Goal: Information Seeking & Learning: Learn about a topic

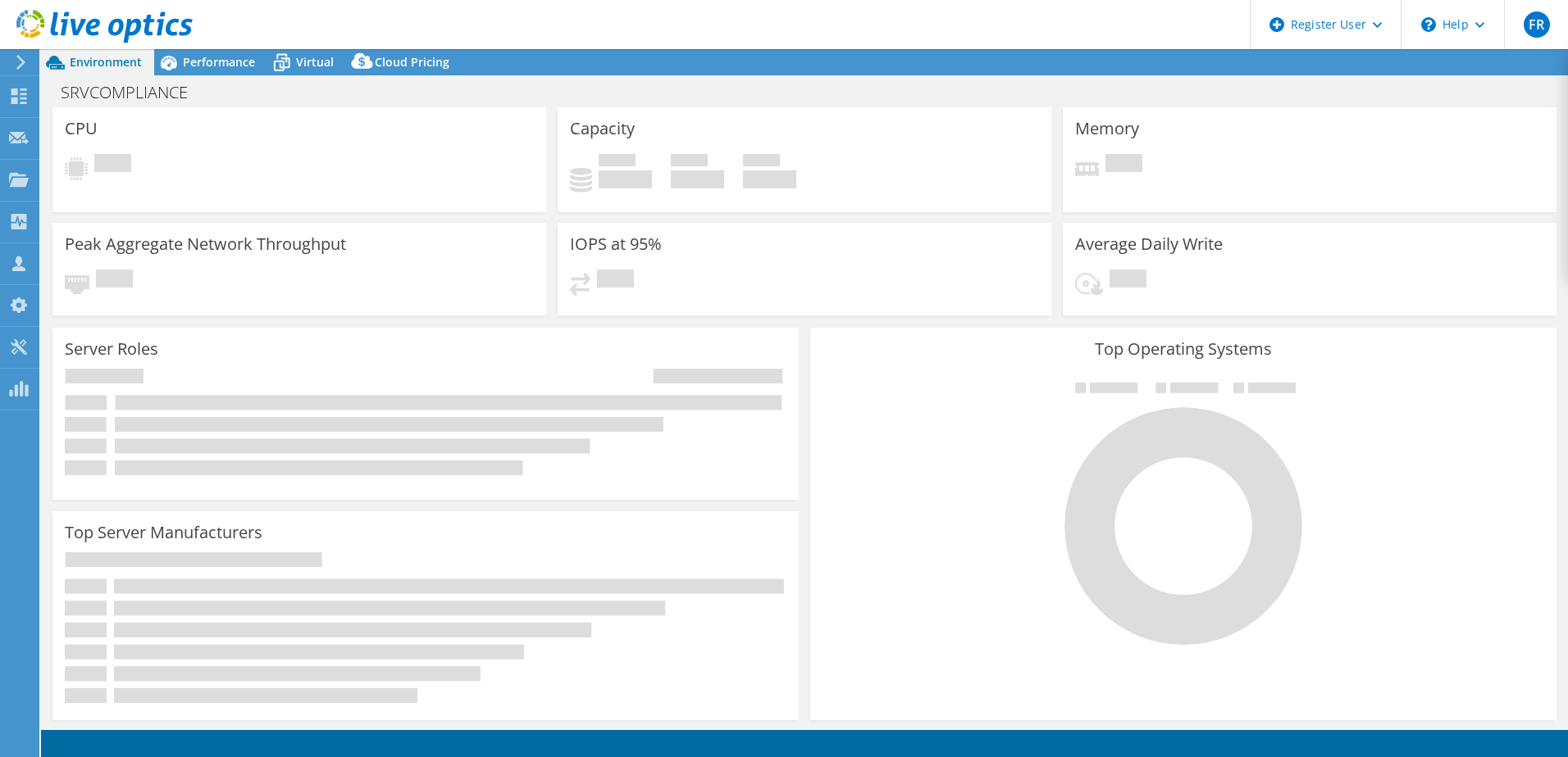
select select "USD"
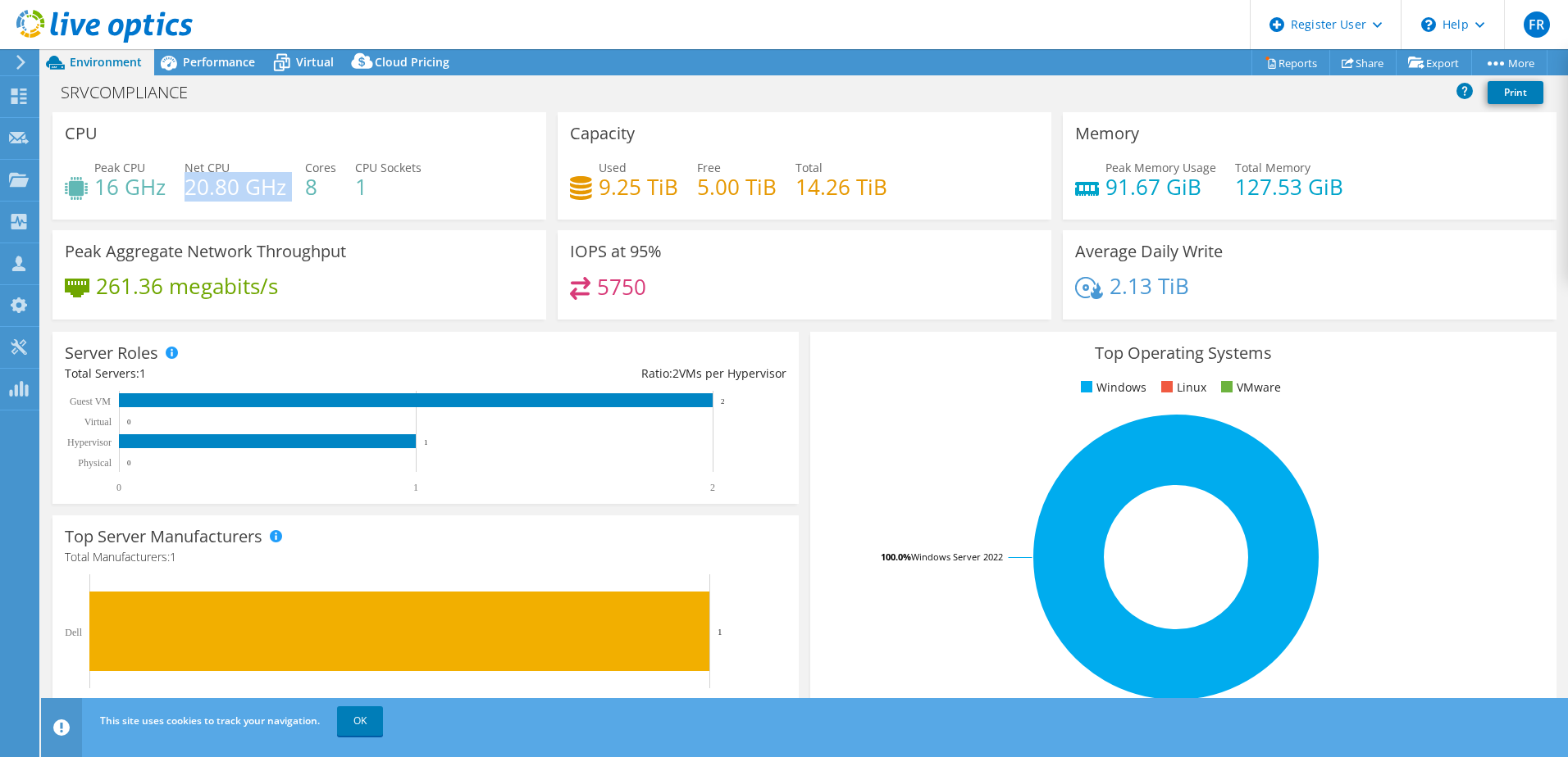
drag, startPoint x: 184, startPoint y: 189, endPoint x: 290, endPoint y: 187, distance: 106.0
click at [290, 187] on div "Peak CPU 16 GHz Net CPU 20.80 GHz Cores 8 CPU Sockets 1" at bounding box center [299, 186] width 469 height 53
click at [226, 60] on span "Performance" at bounding box center [219, 62] width 72 height 16
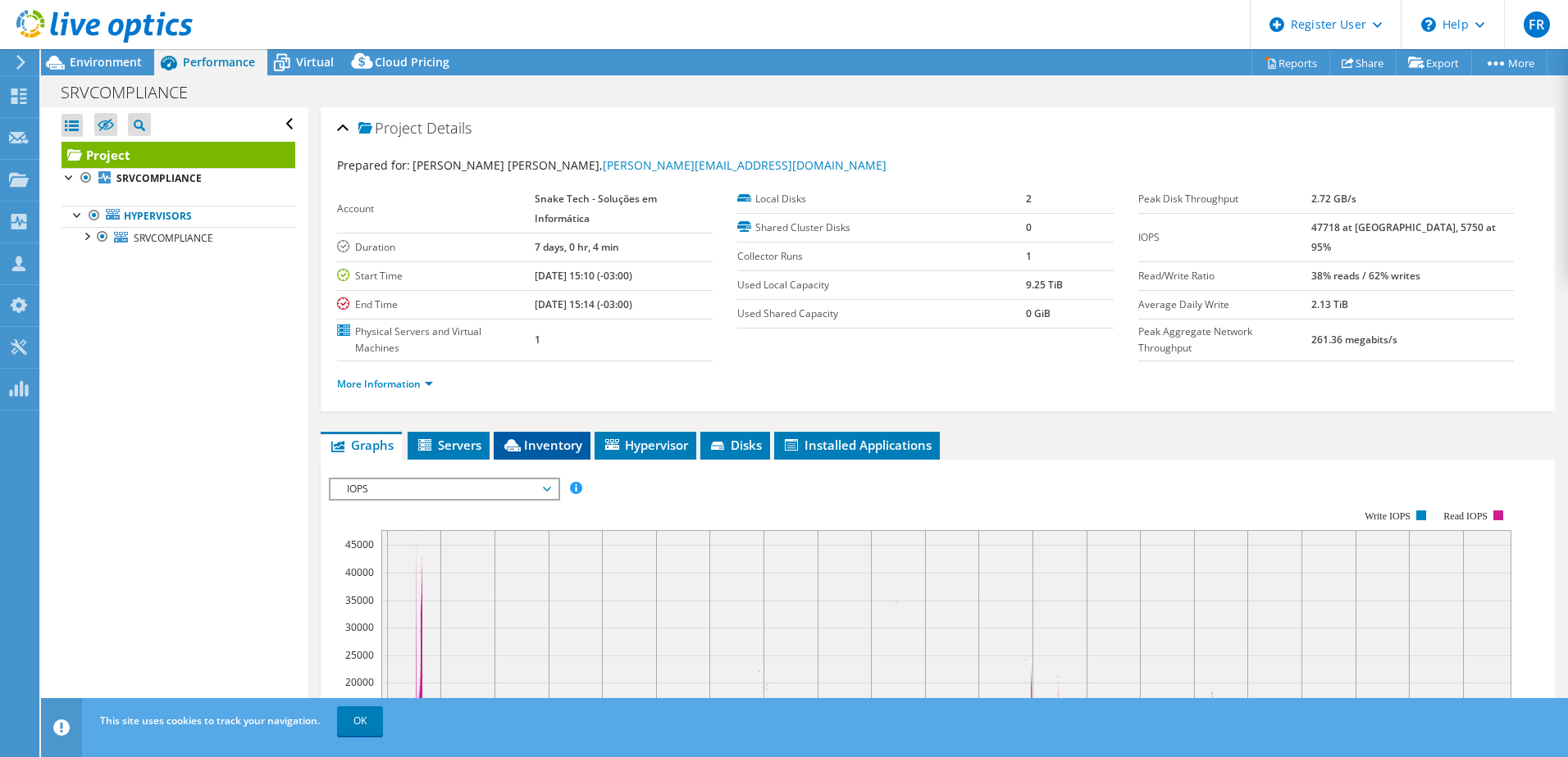
click at [548, 446] on span "Inventory" at bounding box center [541, 445] width 80 height 17
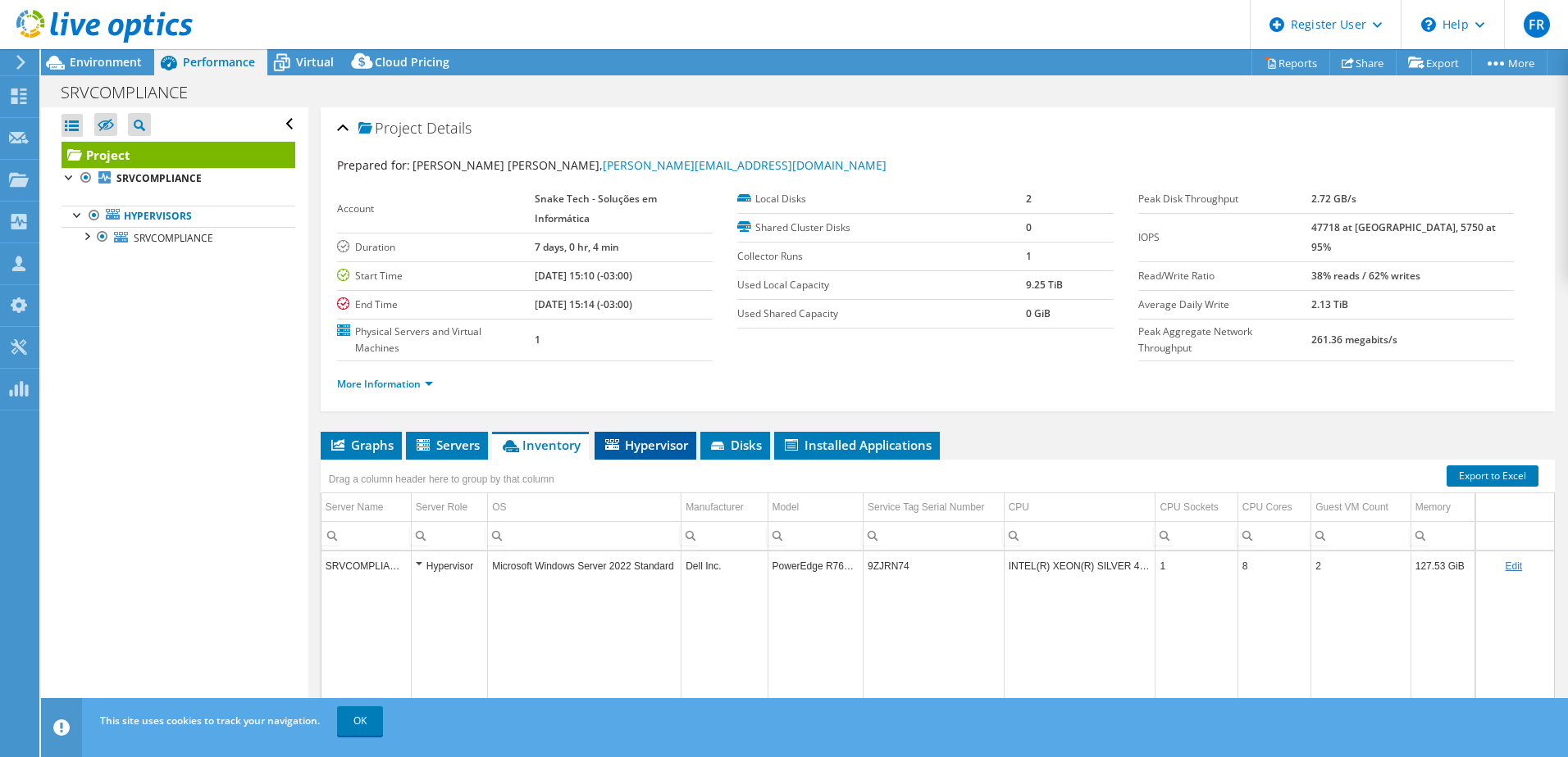
click at [662, 447] on span "Hypervisor" at bounding box center [645, 445] width 86 height 17
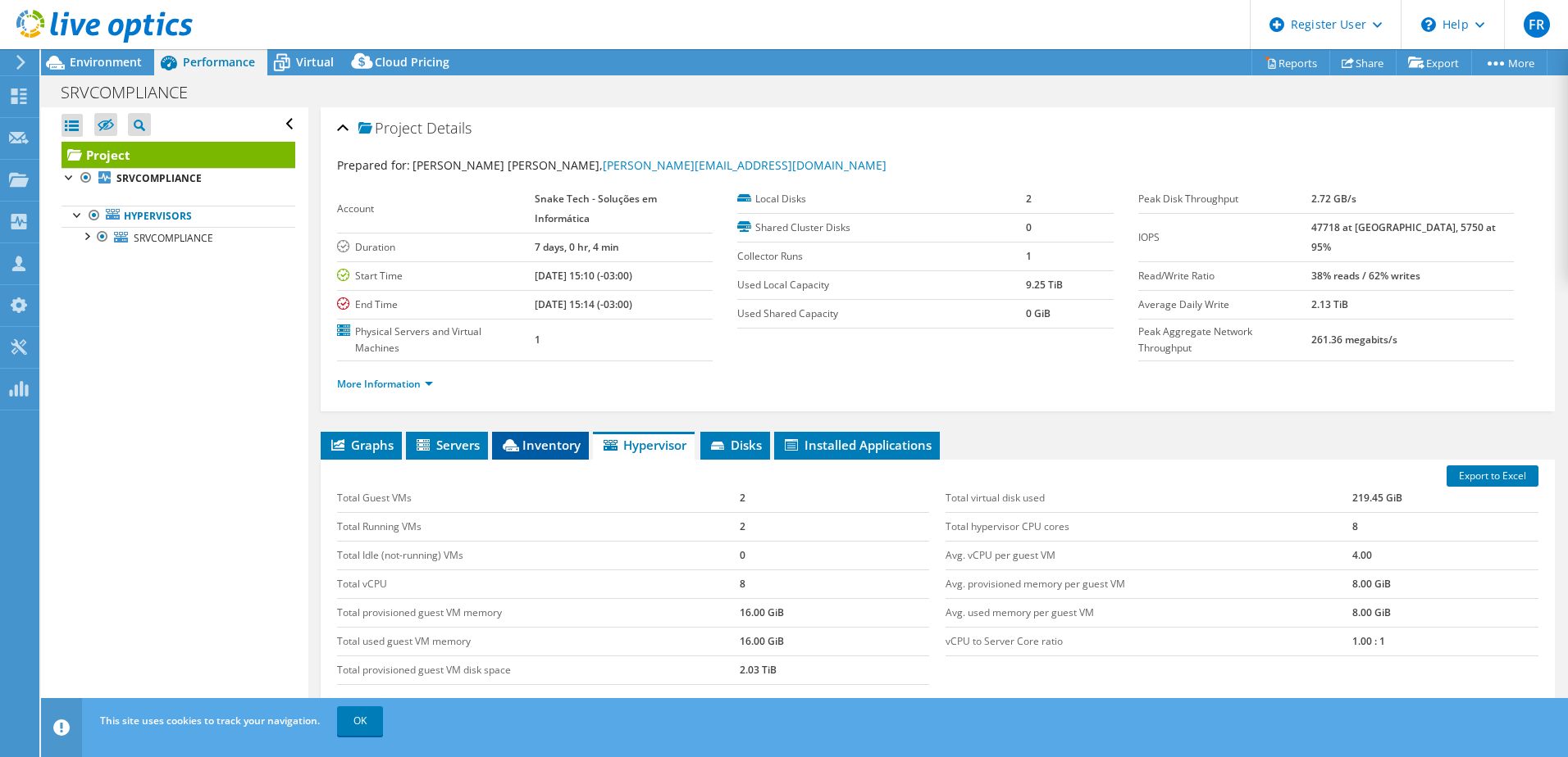
click at [551, 448] on span "Inventory" at bounding box center [540, 445] width 80 height 17
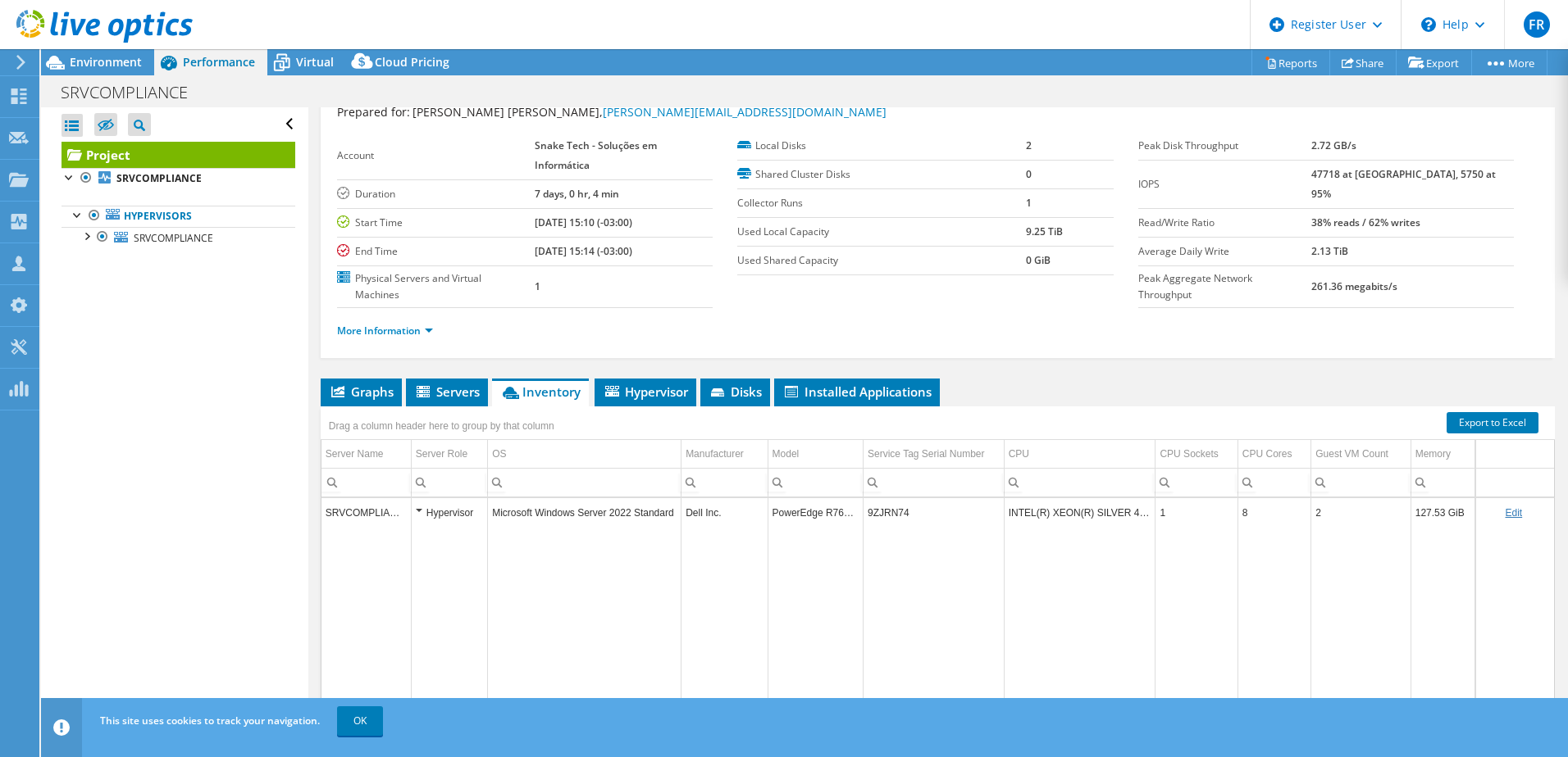
scroll to position [82, 0]
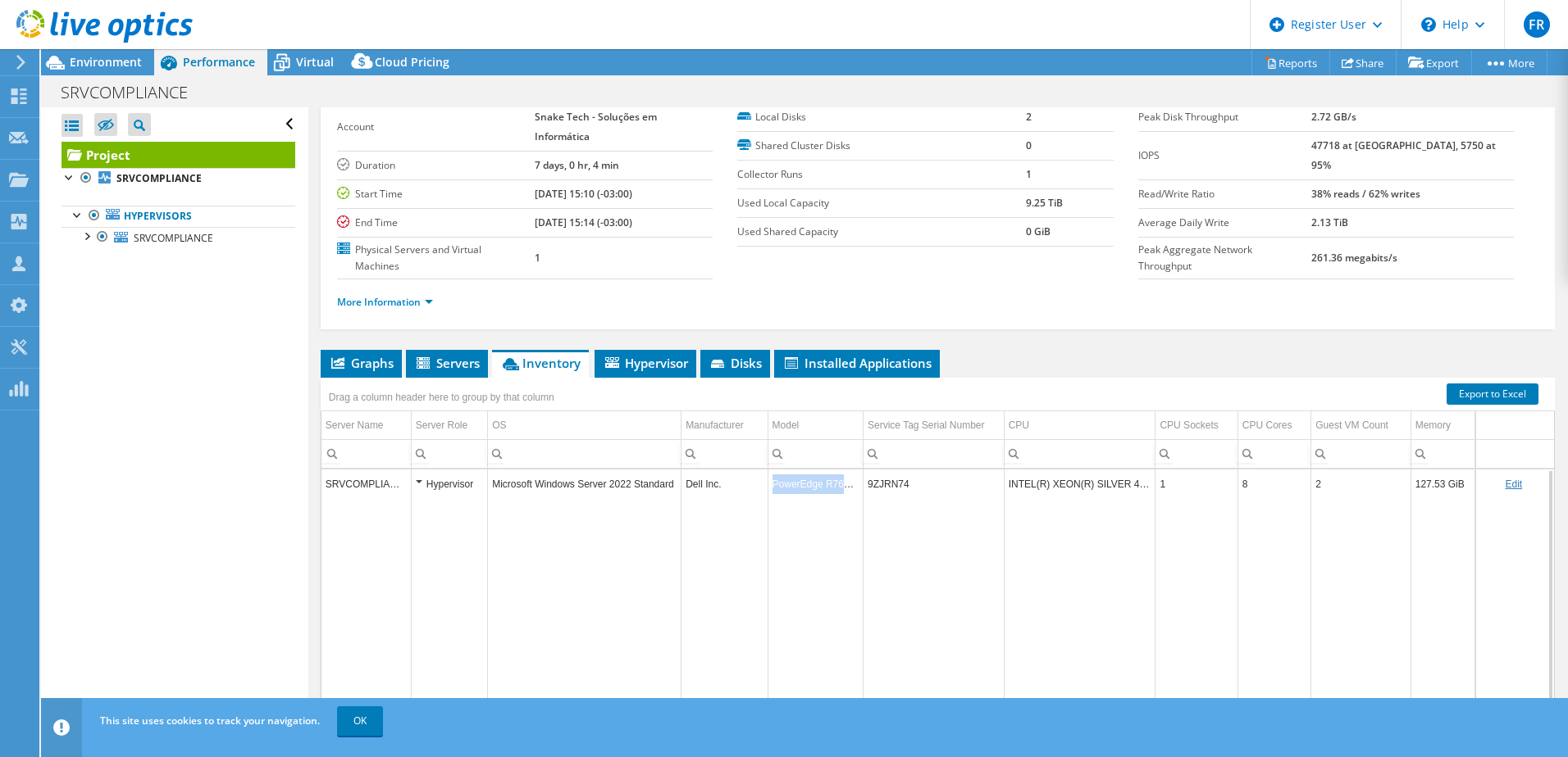
drag, startPoint x: 856, startPoint y: 487, endPoint x: 752, endPoint y: 487, distance: 104.0
click at [752, 487] on tr "SRVCOMPLIANCE Hypervisor Microsoft Windows Server 2022 Standard Dell Inc. Power…" at bounding box center [937, 484] width 1232 height 29
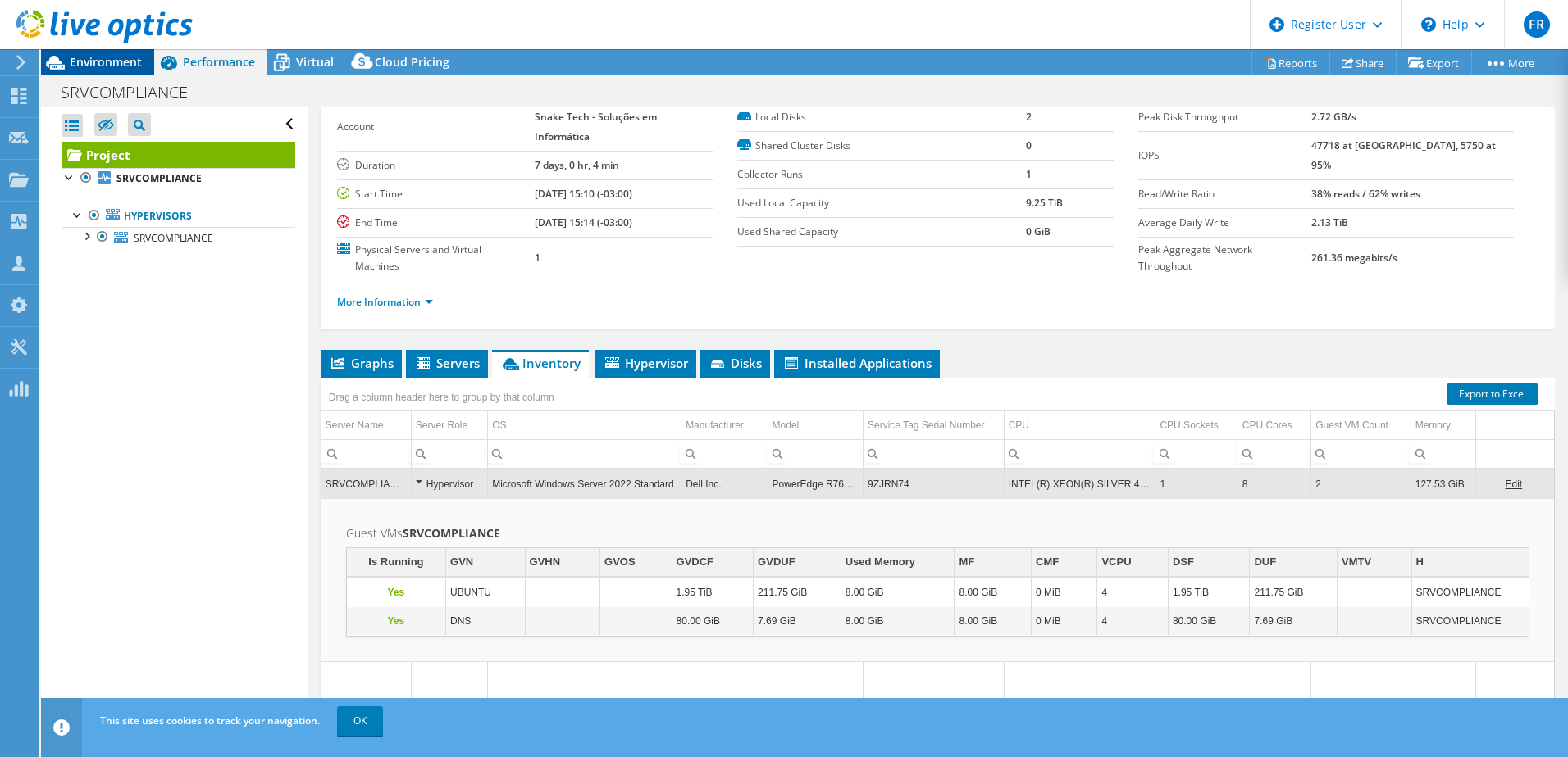
click at [98, 58] on span "Environment" at bounding box center [106, 62] width 72 height 16
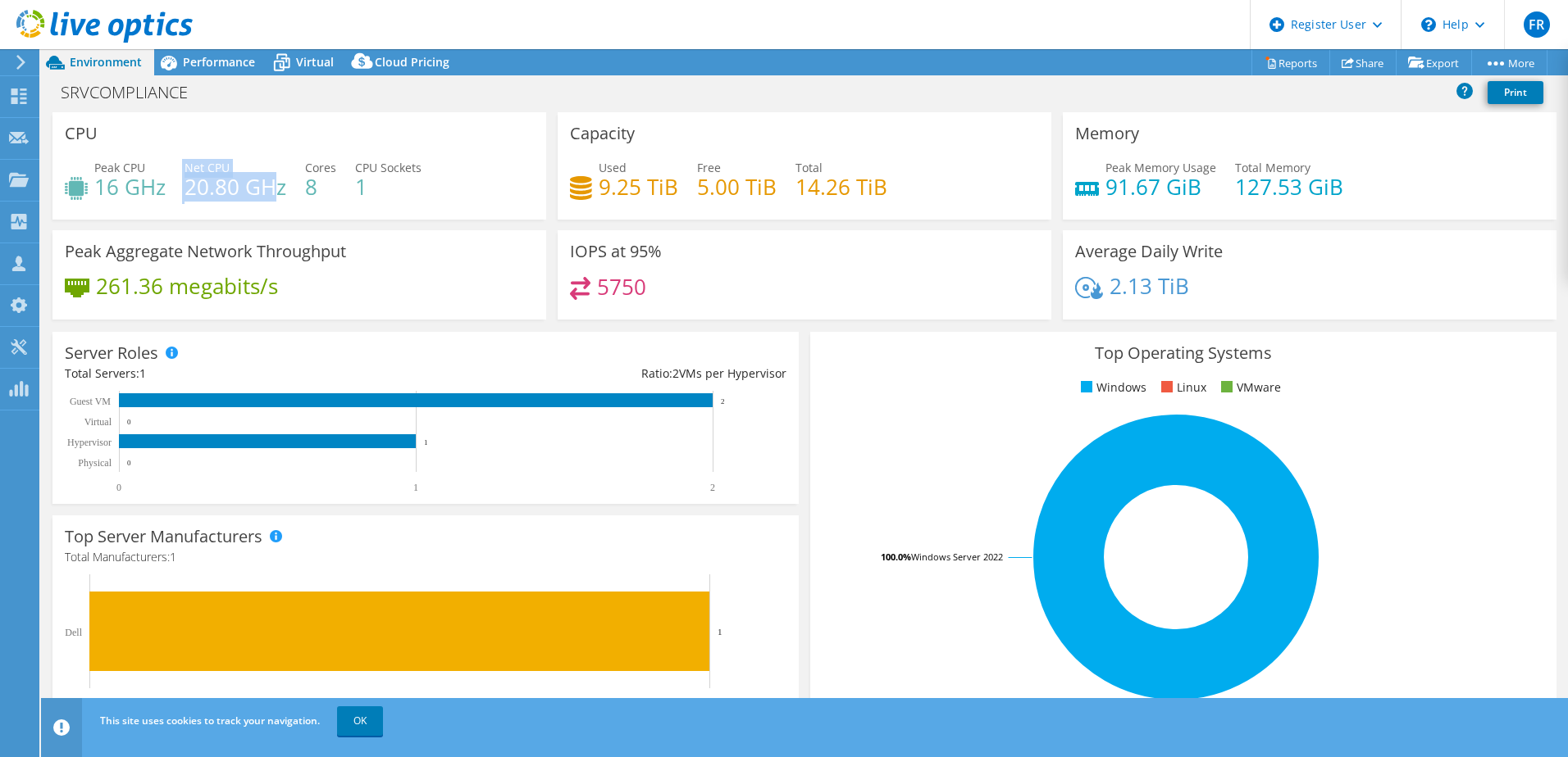
drag, startPoint x: 183, startPoint y: 189, endPoint x: 270, endPoint y: 184, distance: 87.1
click at [270, 184] on div "Peak CPU 16 GHz Net CPU 20.80 GHz Cores 8 CPU Sockets 1" at bounding box center [299, 186] width 469 height 53
drag, startPoint x: 101, startPoint y: 184, endPoint x: 167, endPoint y: 184, distance: 66.0
click at [167, 184] on div "Peak CPU 16 GHz Net CPU 20.80 GHz Cores 8 CPU Sockets 1" at bounding box center [299, 186] width 469 height 53
drag, startPoint x: 790, startPoint y: 190, endPoint x: 896, endPoint y: 181, distance: 106.4
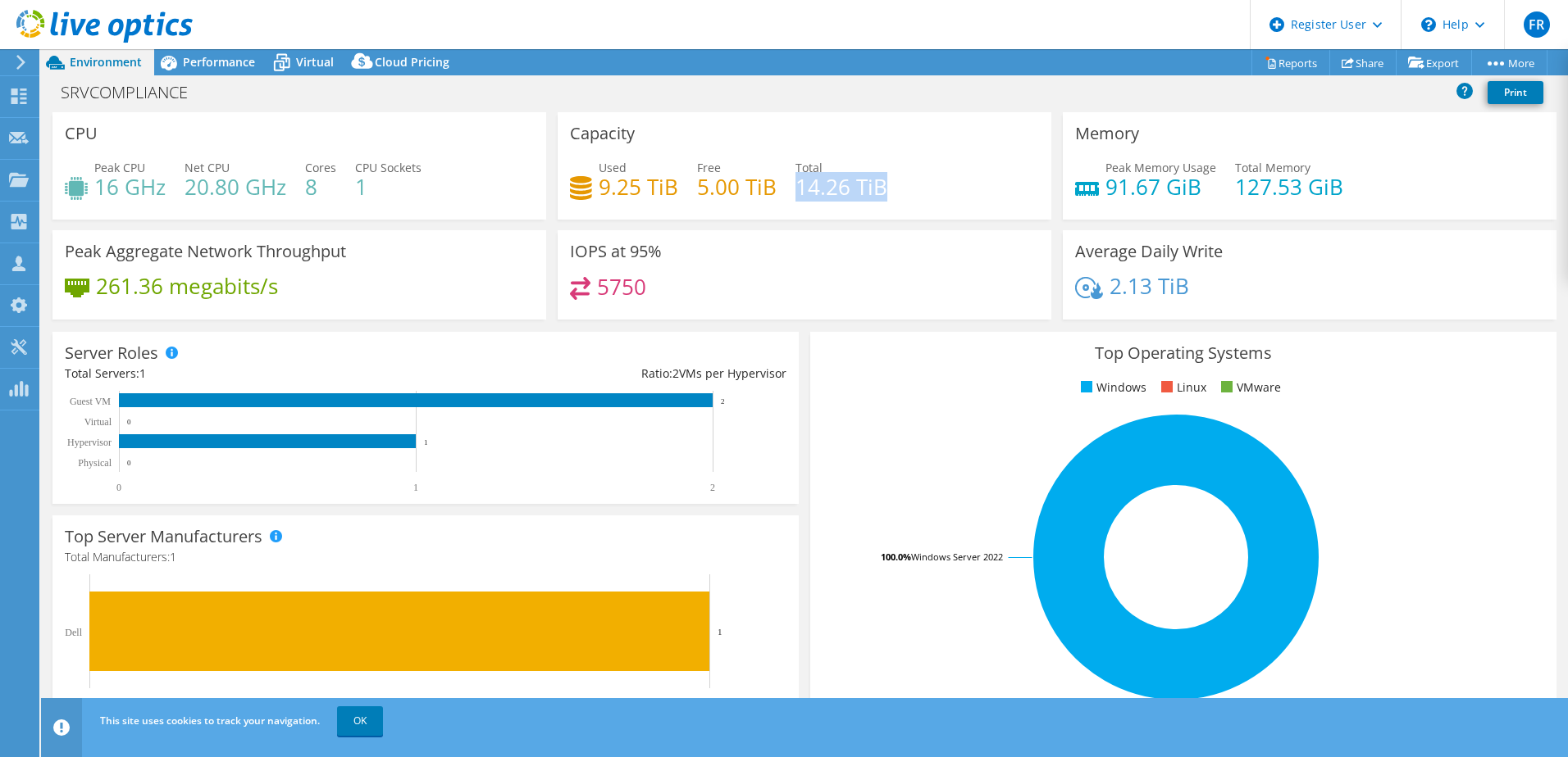
click at [896, 181] on div "Used 9.25 TiB Free 5.00 TiB Total 14.26 TiB" at bounding box center [804, 186] width 469 height 53
drag, startPoint x: 598, startPoint y: 187, endPoint x: 650, endPoint y: 187, distance: 52.0
click at [650, 187] on h4 "9.25 TiB" at bounding box center [639, 187] width 79 height 18
drag, startPoint x: 1224, startPoint y: 188, endPoint x: 1328, endPoint y: 184, distance: 104.1
click at [1328, 184] on div "Peak Memory Usage 91.67 GiB Total Memory 127.53 GiB" at bounding box center [1309, 186] width 469 height 53
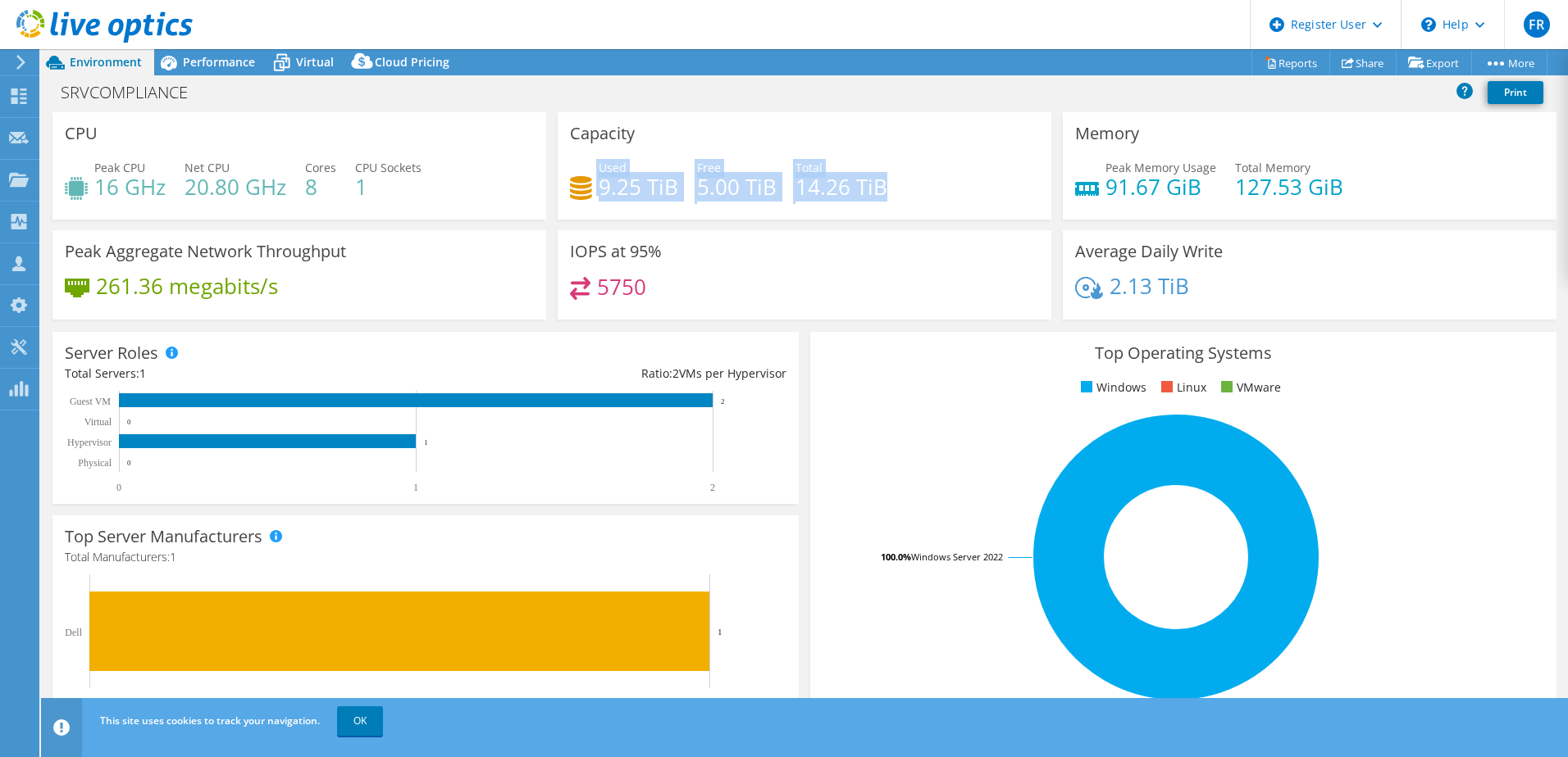
drag, startPoint x: 890, startPoint y: 189, endPoint x: 562, endPoint y: 194, distance: 328.0
click at [562, 194] on div "Capacity Used 9.25 TiB Free 5.00 TiB Total 14.26 TiB" at bounding box center [804, 166] width 493 height 108
click at [917, 169] on div "Used 9.25 TiB Free 5.00 TiB Total 14.26 TiB" at bounding box center [804, 186] width 469 height 53
click at [1075, 252] on h3 "Average Daily Write" at bounding box center [1148, 252] width 147 height 18
drag, startPoint x: 1070, startPoint y: 252, endPoint x: 1142, endPoint y: 252, distance: 72.0
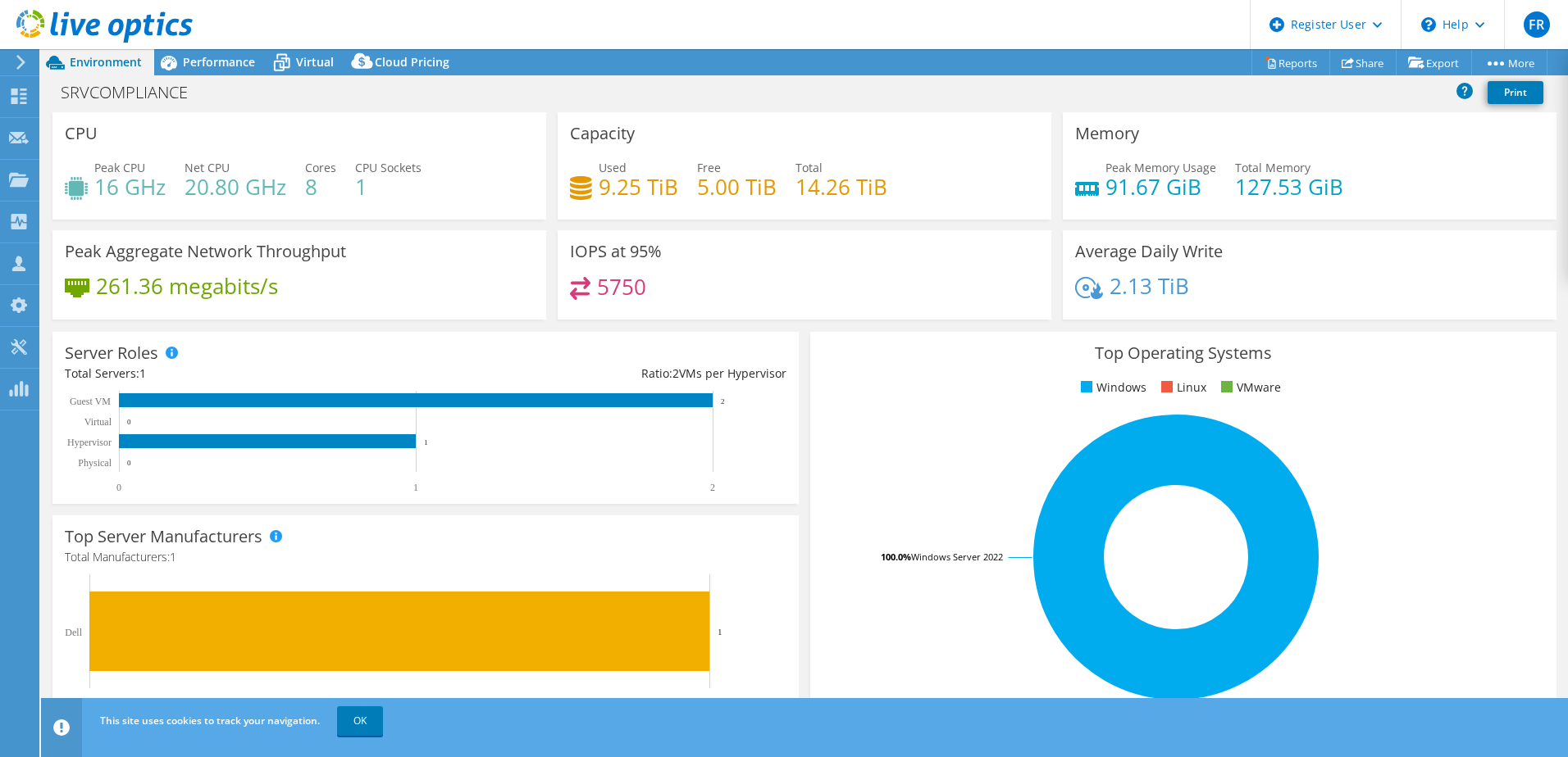
click at [1142, 252] on h3 "Average Daily Write" at bounding box center [1148, 252] width 147 height 18
click at [211, 61] on span "Performance" at bounding box center [219, 62] width 72 height 16
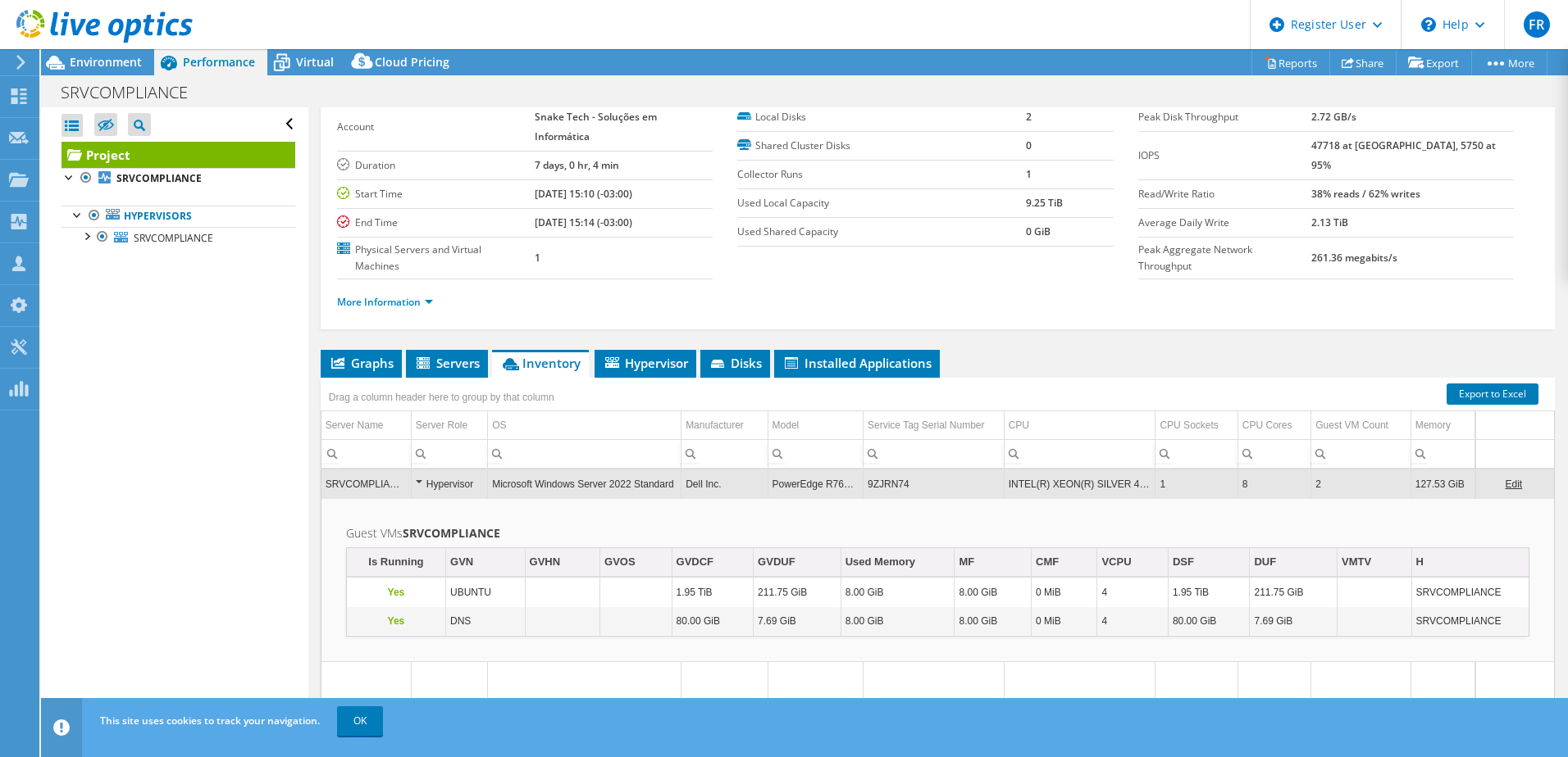
drag, startPoint x: 1341, startPoint y: 146, endPoint x: 1386, endPoint y: 147, distance: 45.0
click at [1386, 147] on tr "IOPS 47718 at [GEOGRAPHIC_DATA], 5750 at 95%" at bounding box center [1326, 155] width 375 height 49
click at [371, 358] on span "Graphs" at bounding box center [361, 363] width 64 height 17
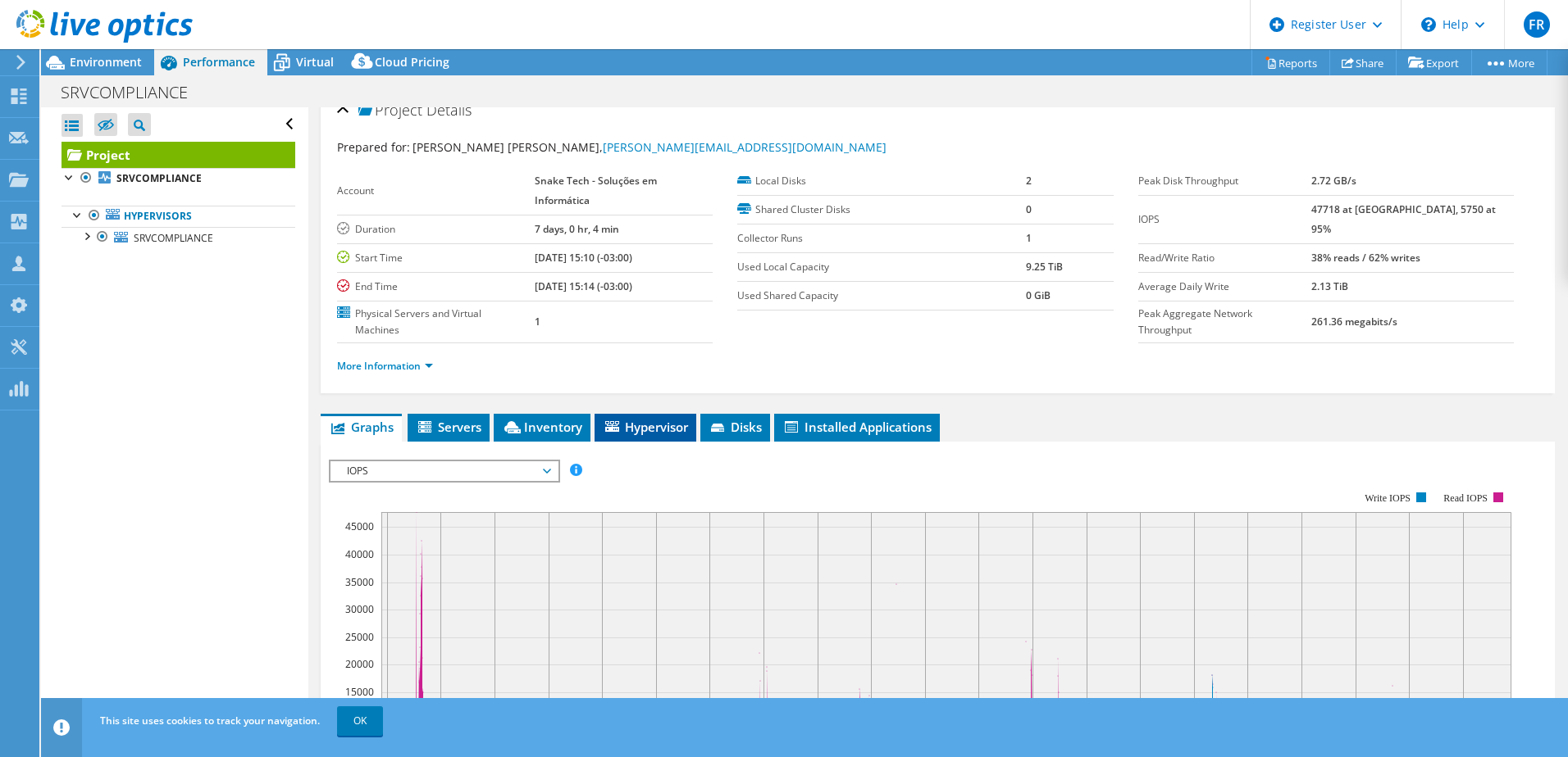
scroll to position [0, 0]
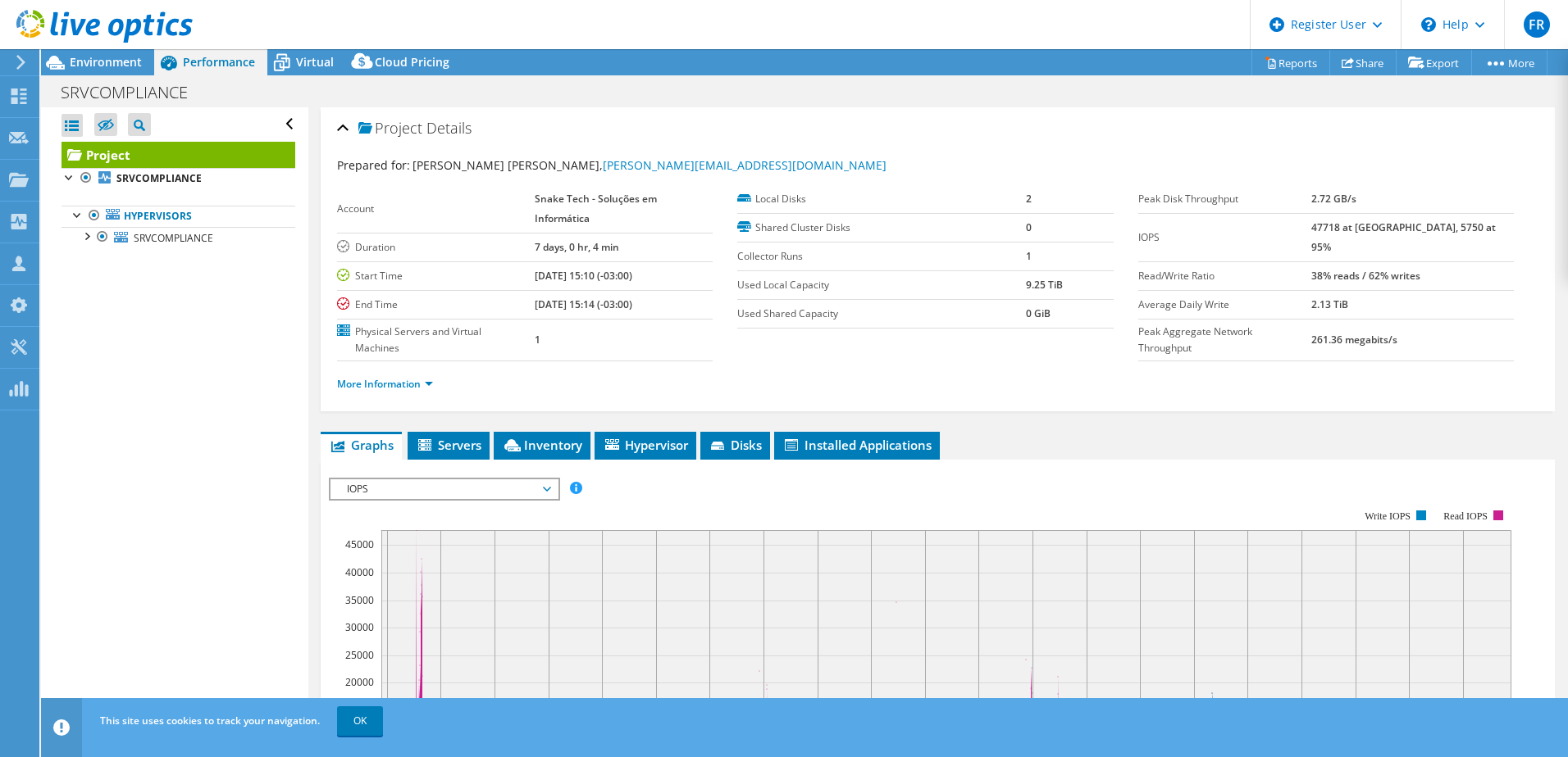
click at [532, 489] on span "IOPS" at bounding box center [444, 488] width 211 height 19
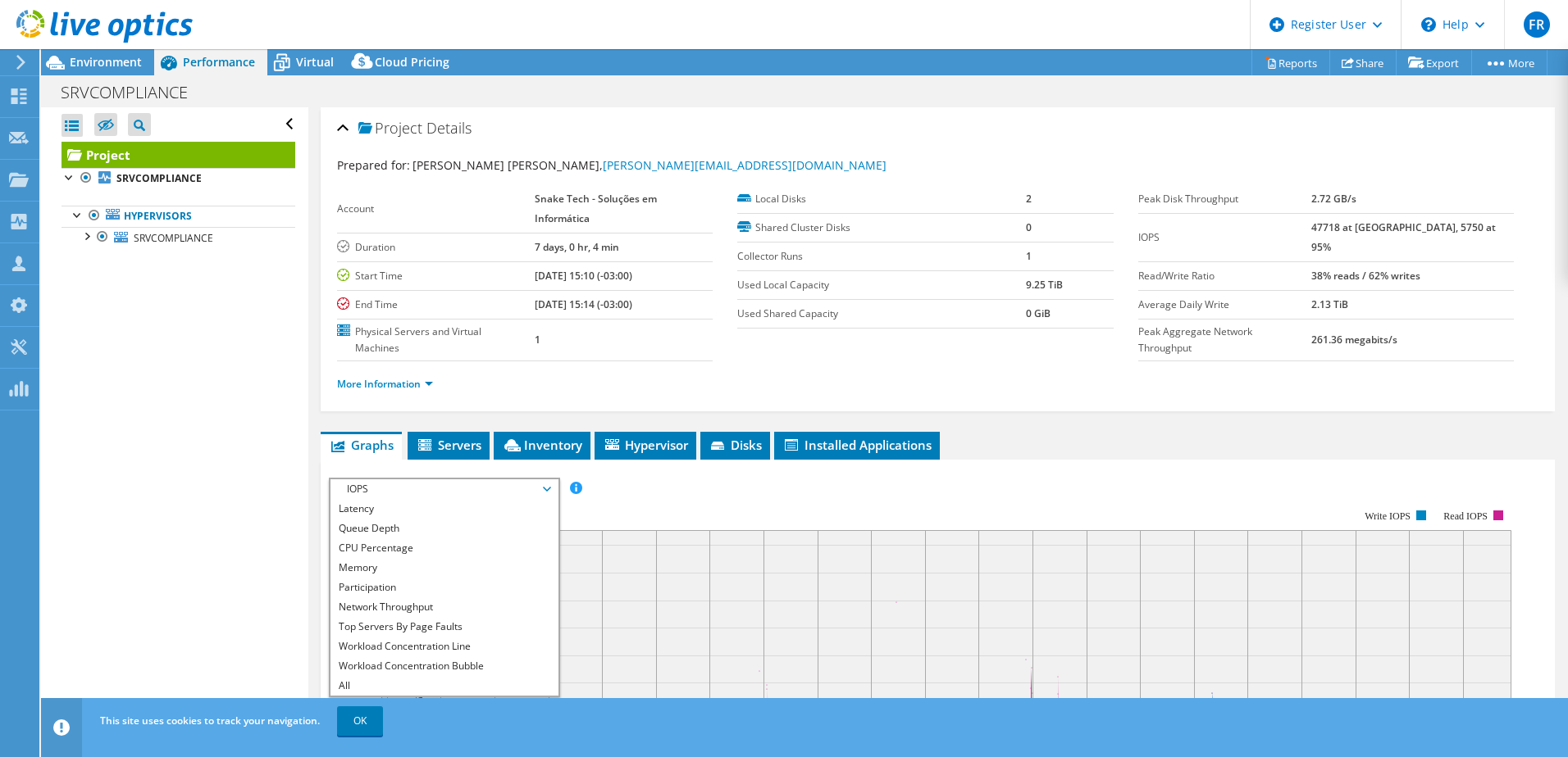
scroll to position [246, 0]
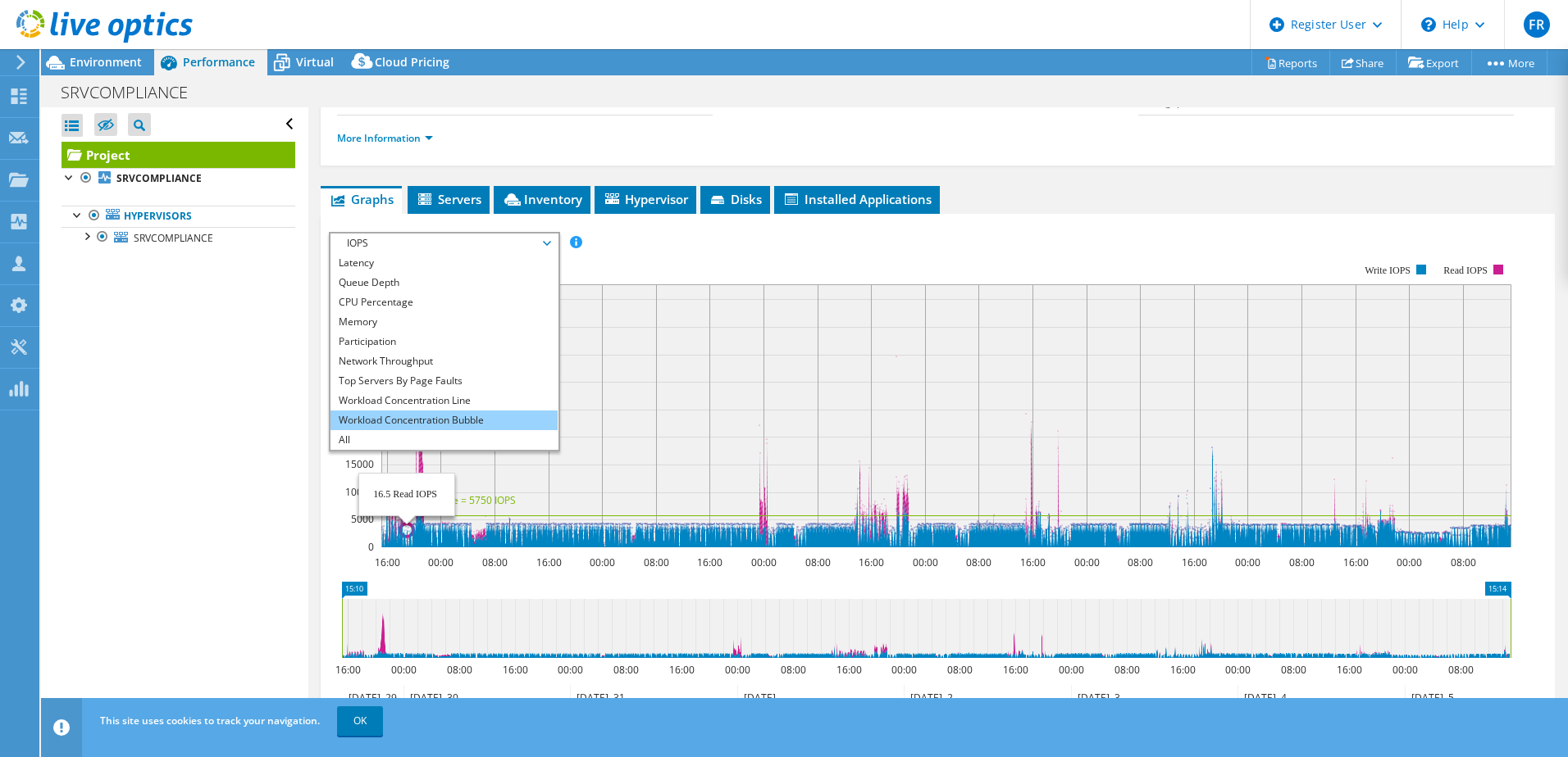
click at [387, 419] on li "Workload Concentration Bubble" at bounding box center [444, 419] width 227 height 19
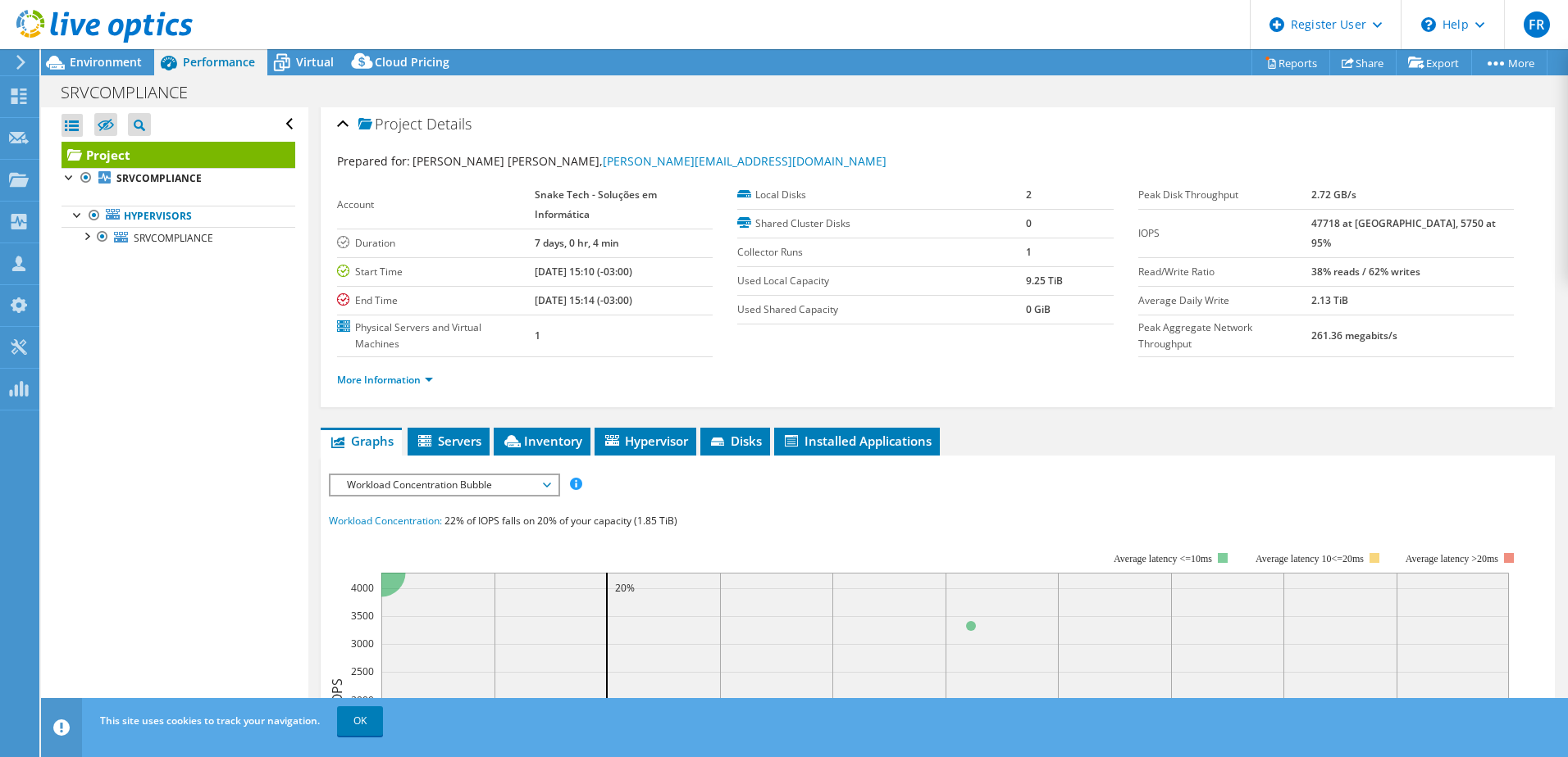
scroll to position [0, 0]
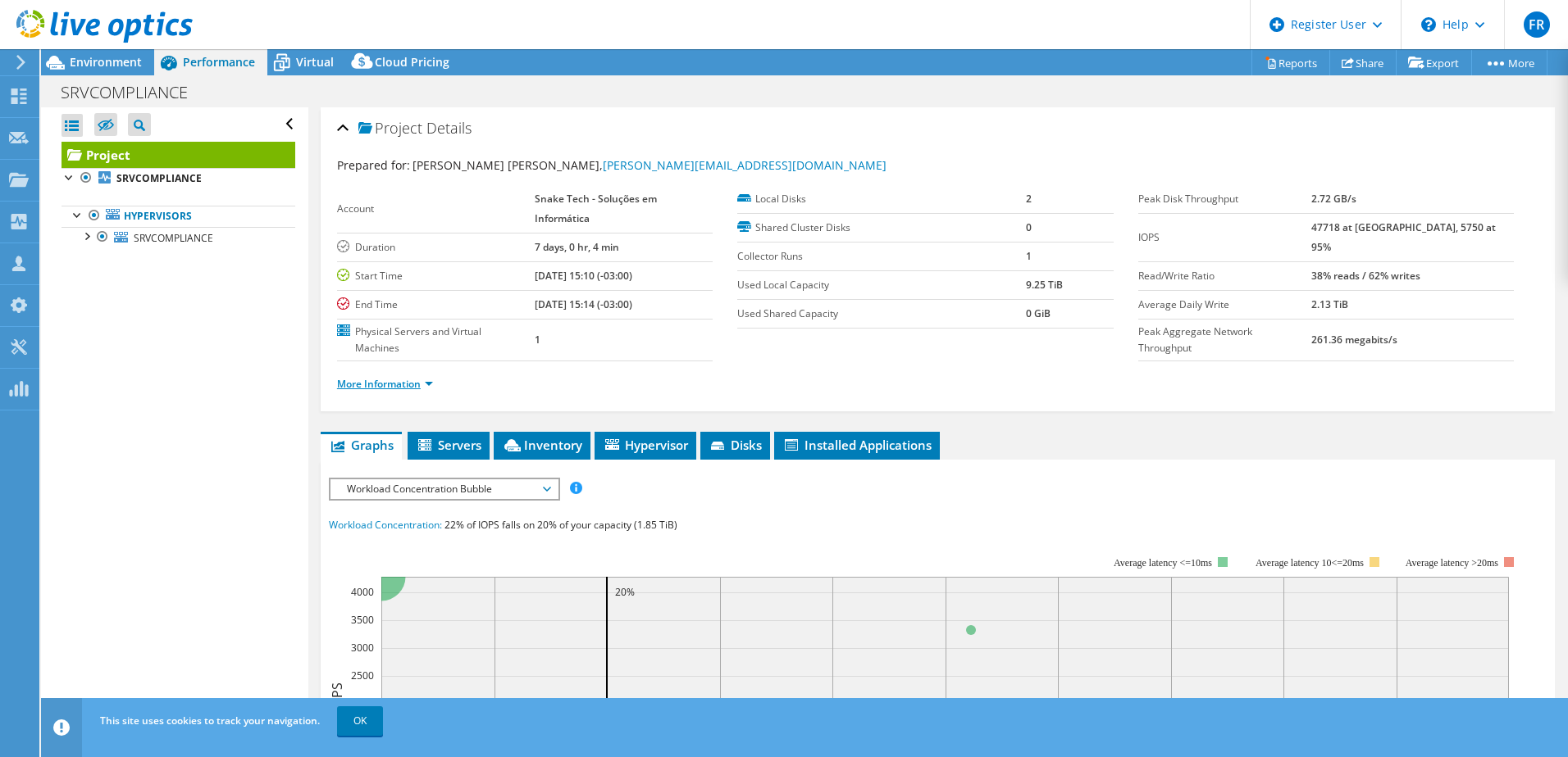
click at [400, 386] on link "More Information" at bounding box center [385, 384] width 96 height 14
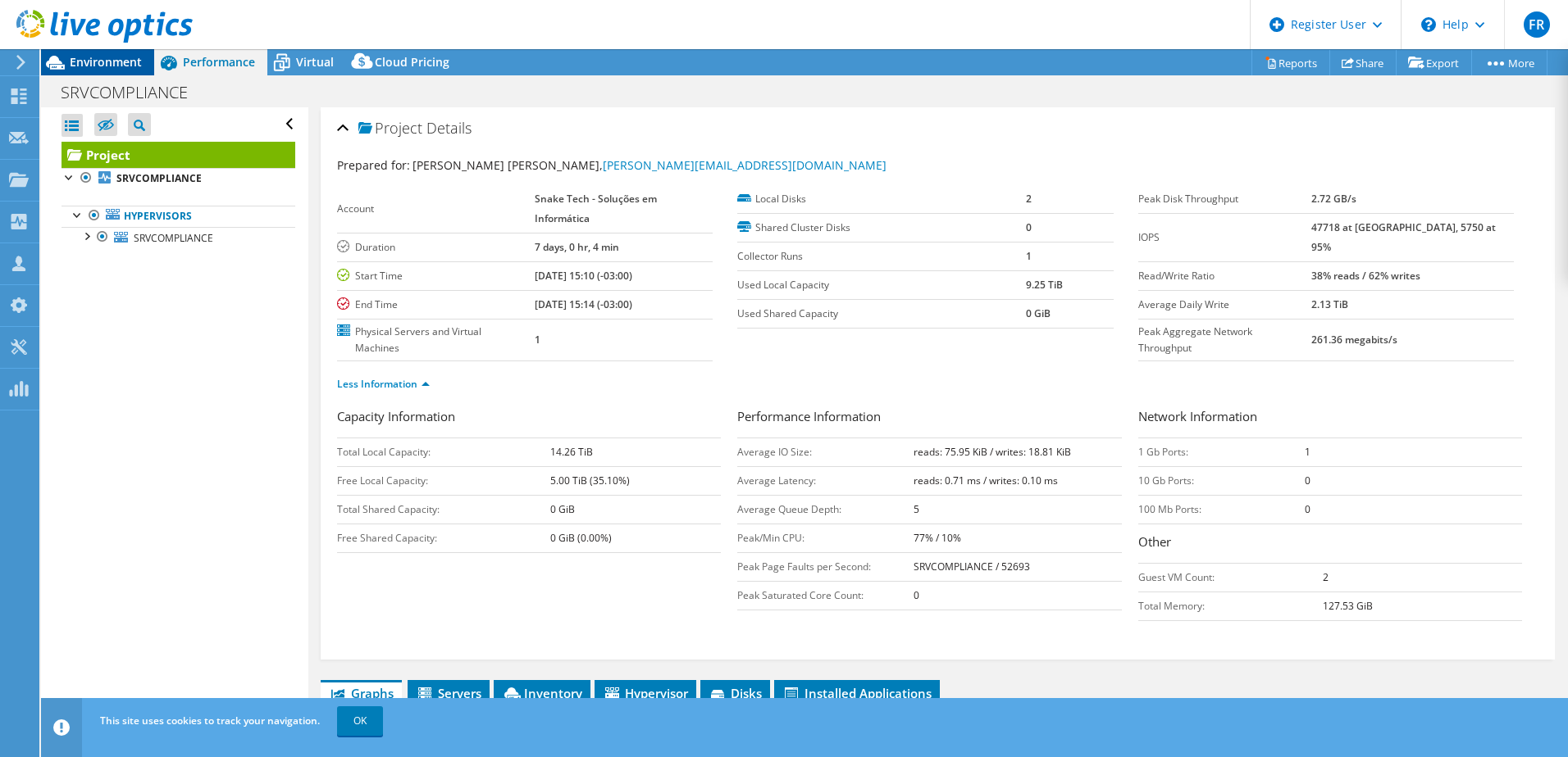
click at [97, 61] on span "Environment" at bounding box center [106, 62] width 72 height 16
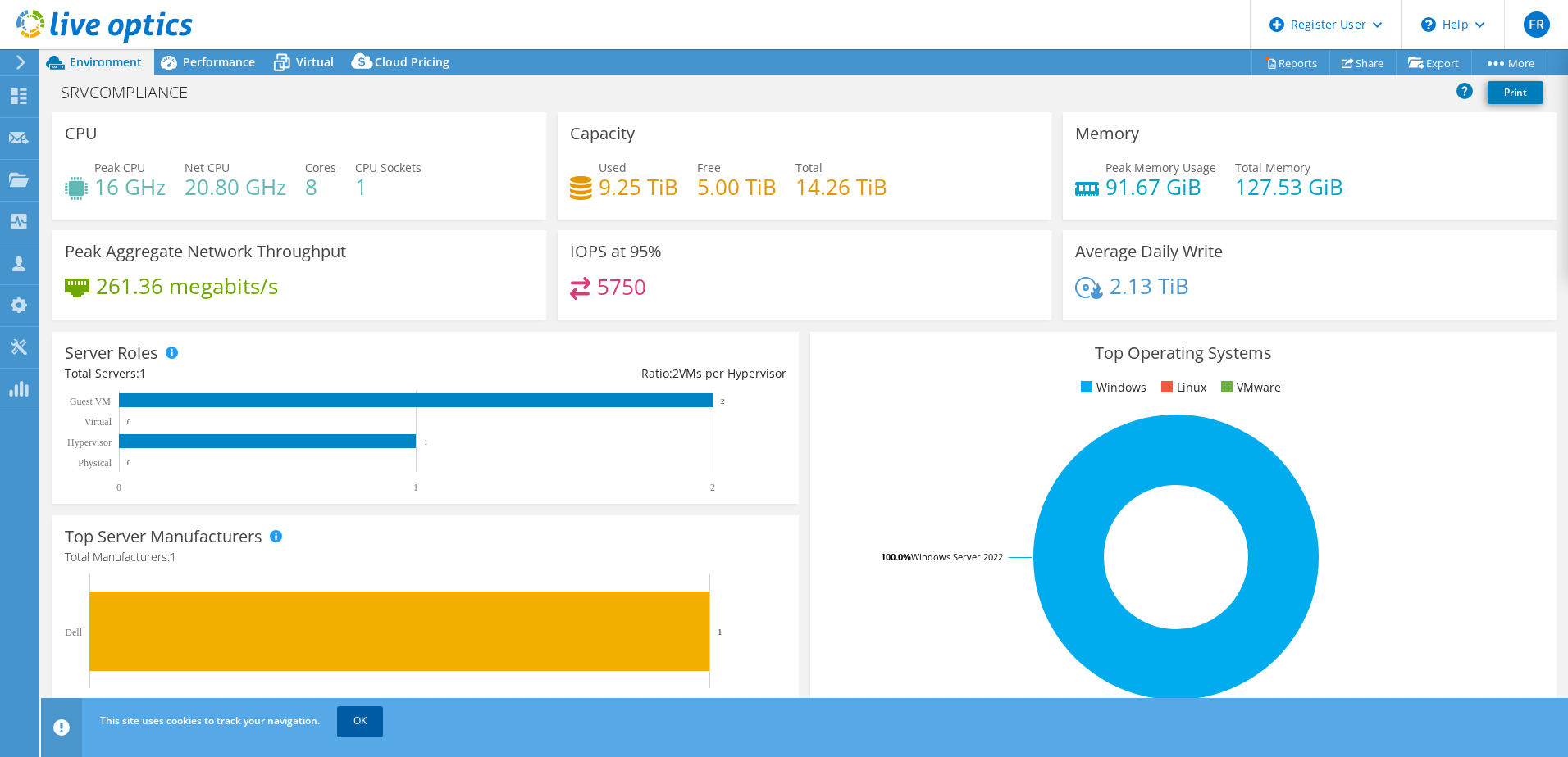
click at [359, 723] on link "OK" at bounding box center [360, 721] width 46 height 29
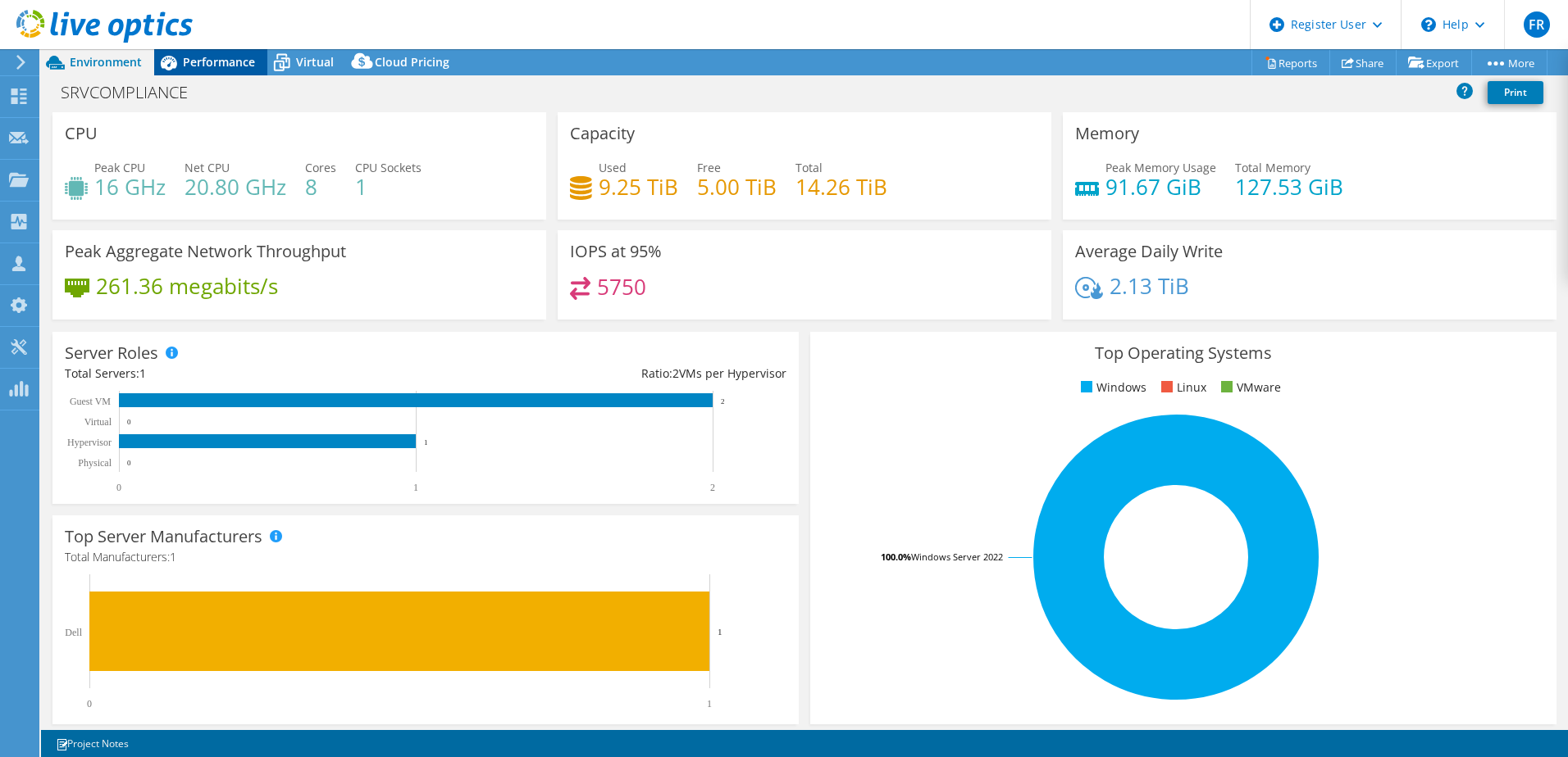
click at [199, 61] on span "Performance" at bounding box center [219, 62] width 72 height 16
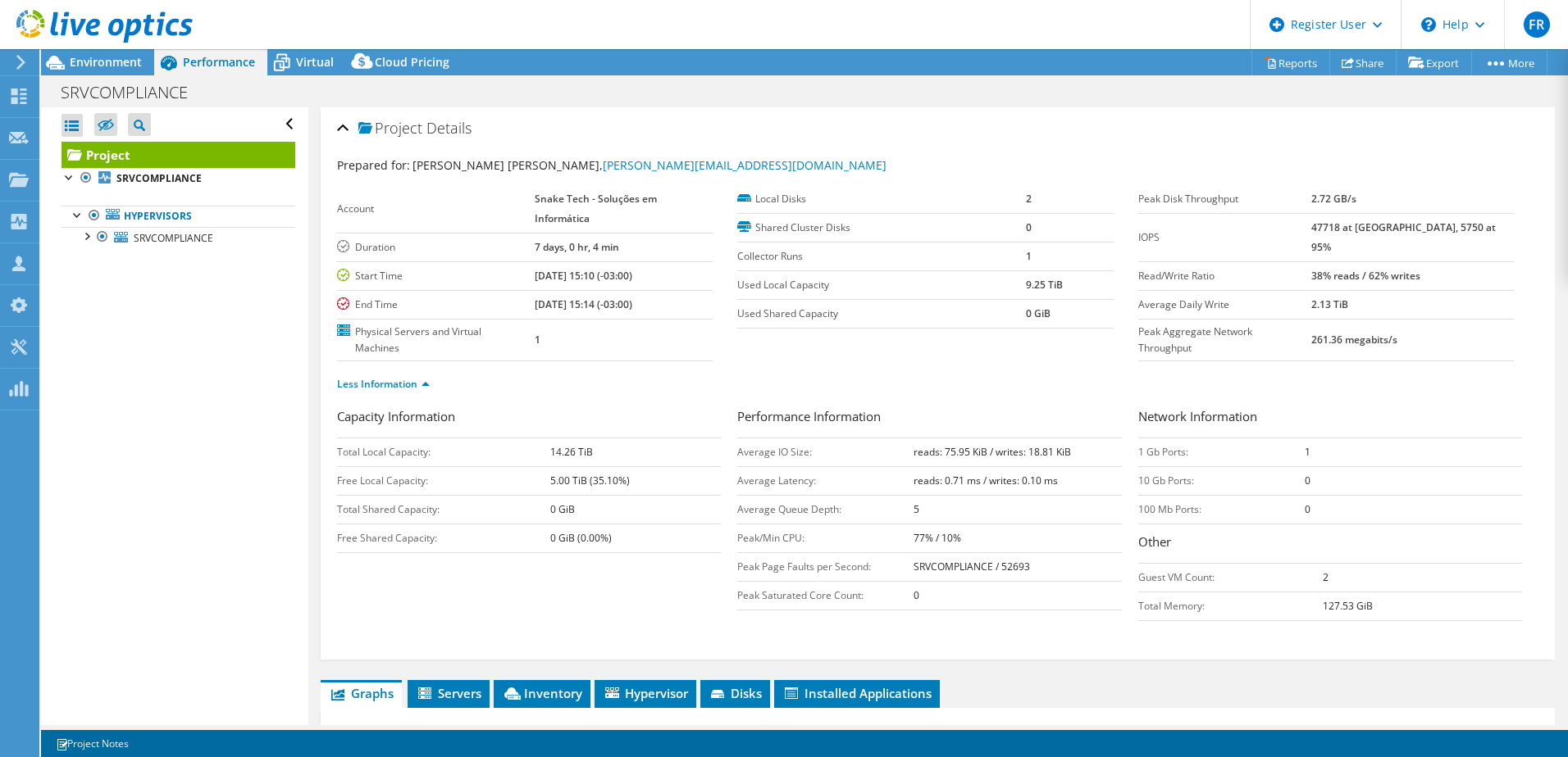
scroll to position [59, 0]
click at [93, 61] on span "Environment" at bounding box center [106, 62] width 72 height 16
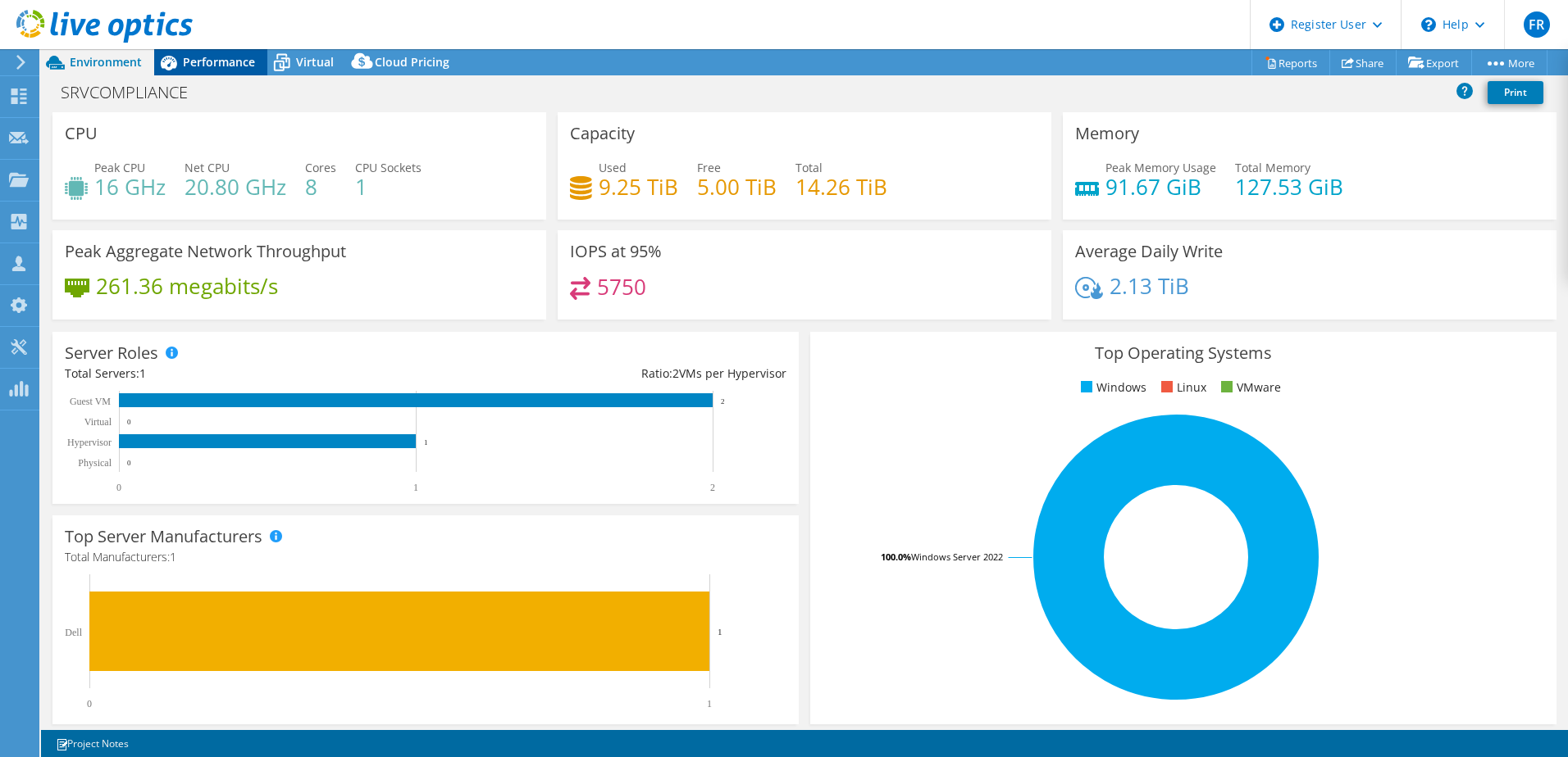
click at [214, 57] on span "Performance" at bounding box center [219, 62] width 72 height 16
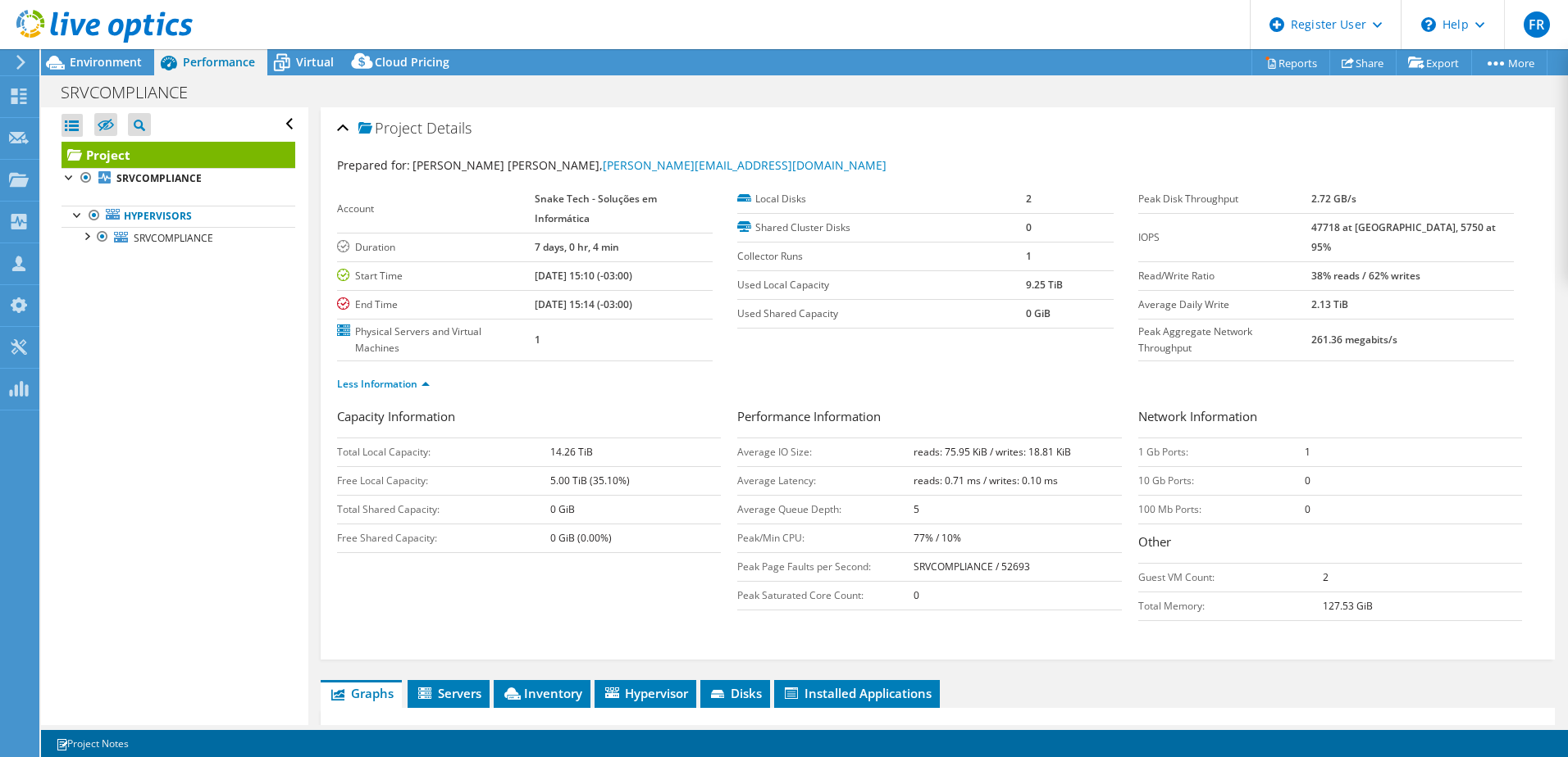
drag, startPoint x: 1373, startPoint y: 228, endPoint x: 1332, endPoint y: 222, distance: 41.4
click at [1332, 222] on tr "IOPS 47718 at [GEOGRAPHIC_DATA], 5750 at 95%" at bounding box center [1326, 237] width 375 height 49
click at [548, 694] on span "Inventory" at bounding box center [541, 694] width 80 height 17
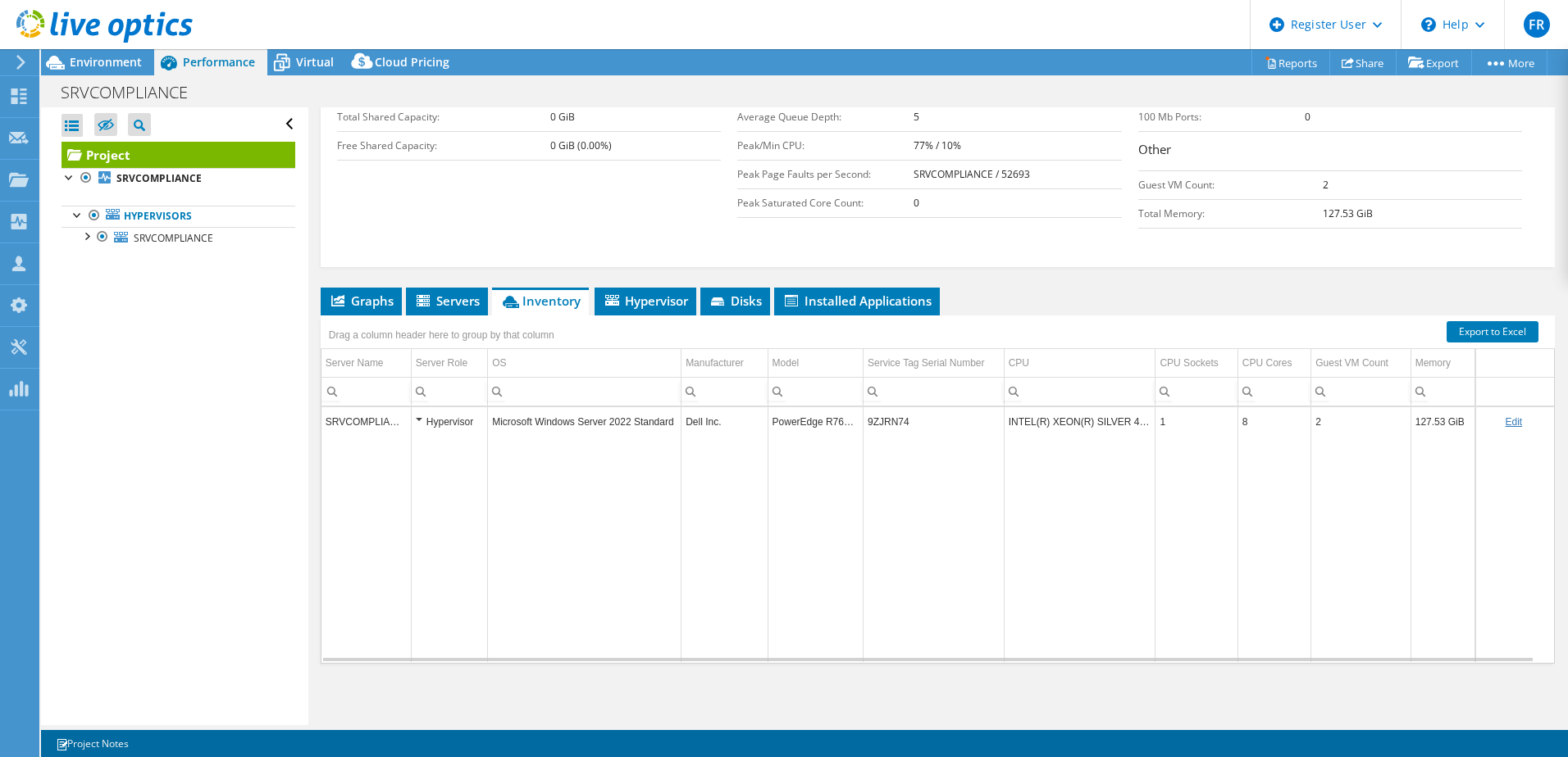
scroll to position [394, 0]
drag, startPoint x: 907, startPoint y: 422, endPoint x: 863, endPoint y: 425, distance: 44.1
click at [863, 425] on td "9ZJRN74" at bounding box center [933, 420] width 141 height 29
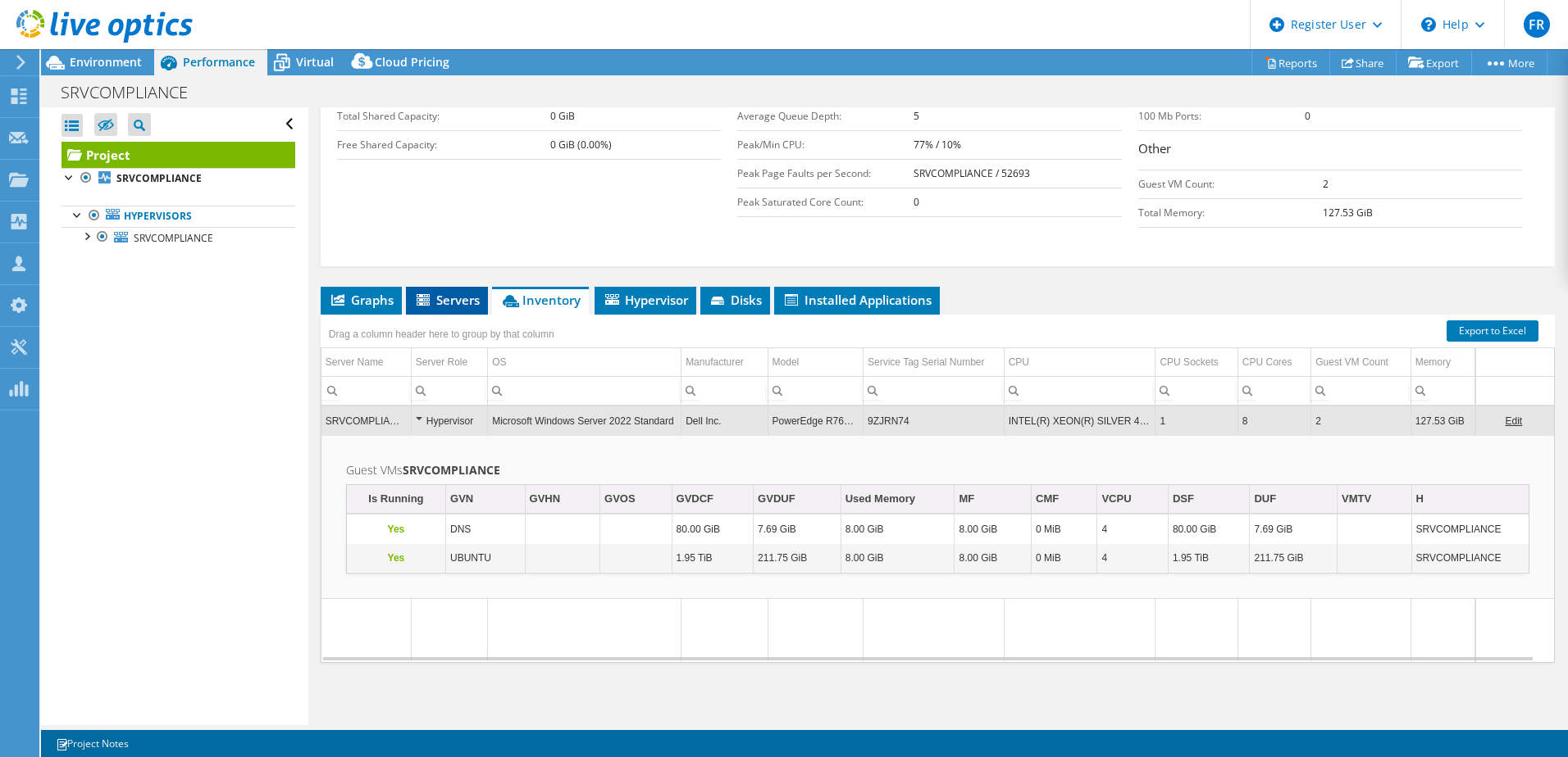
click at [444, 301] on span "Servers" at bounding box center [446, 300] width 65 height 17
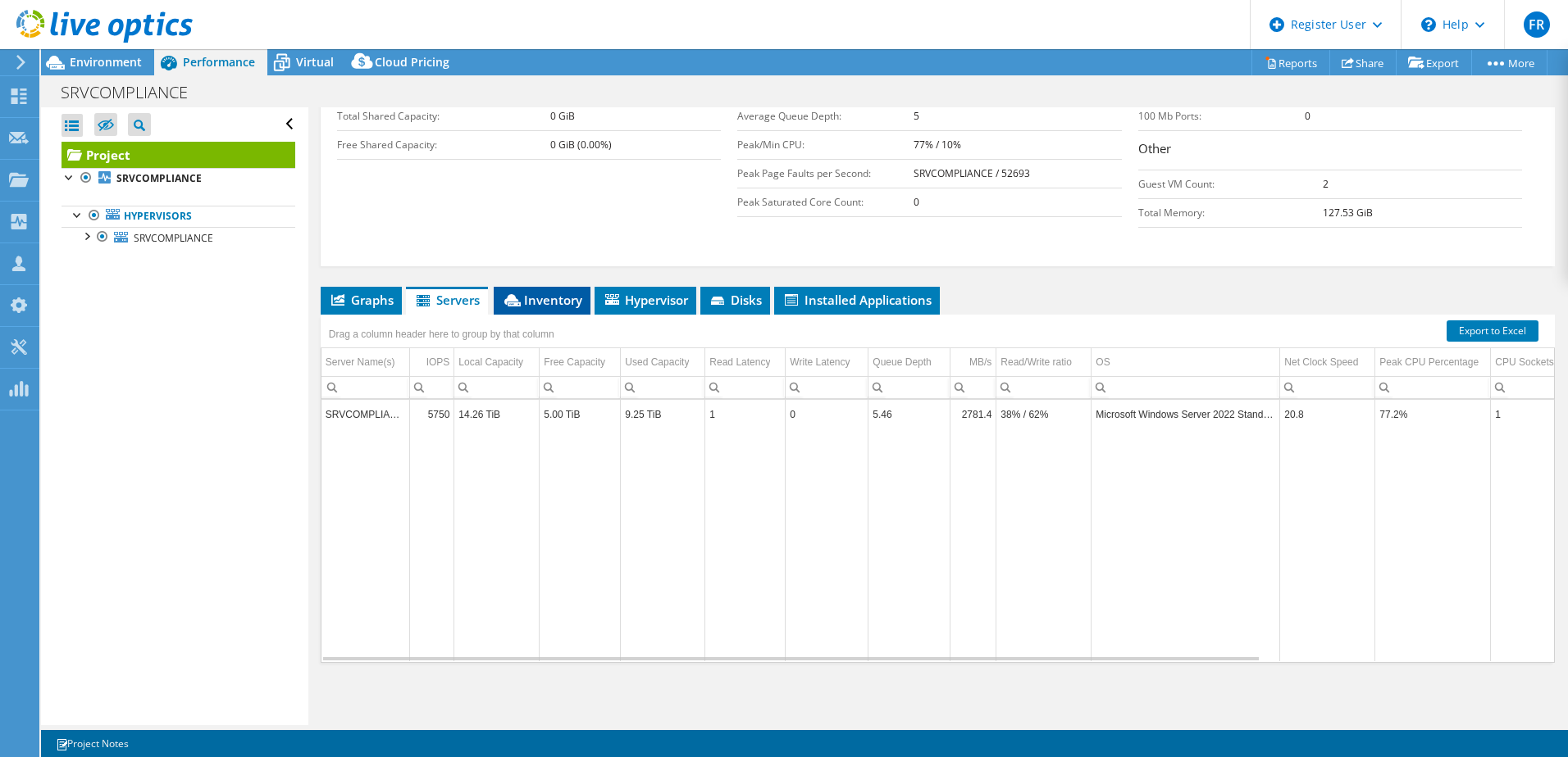
click at [548, 290] on li "Inventory" at bounding box center [541, 301] width 97 height 28
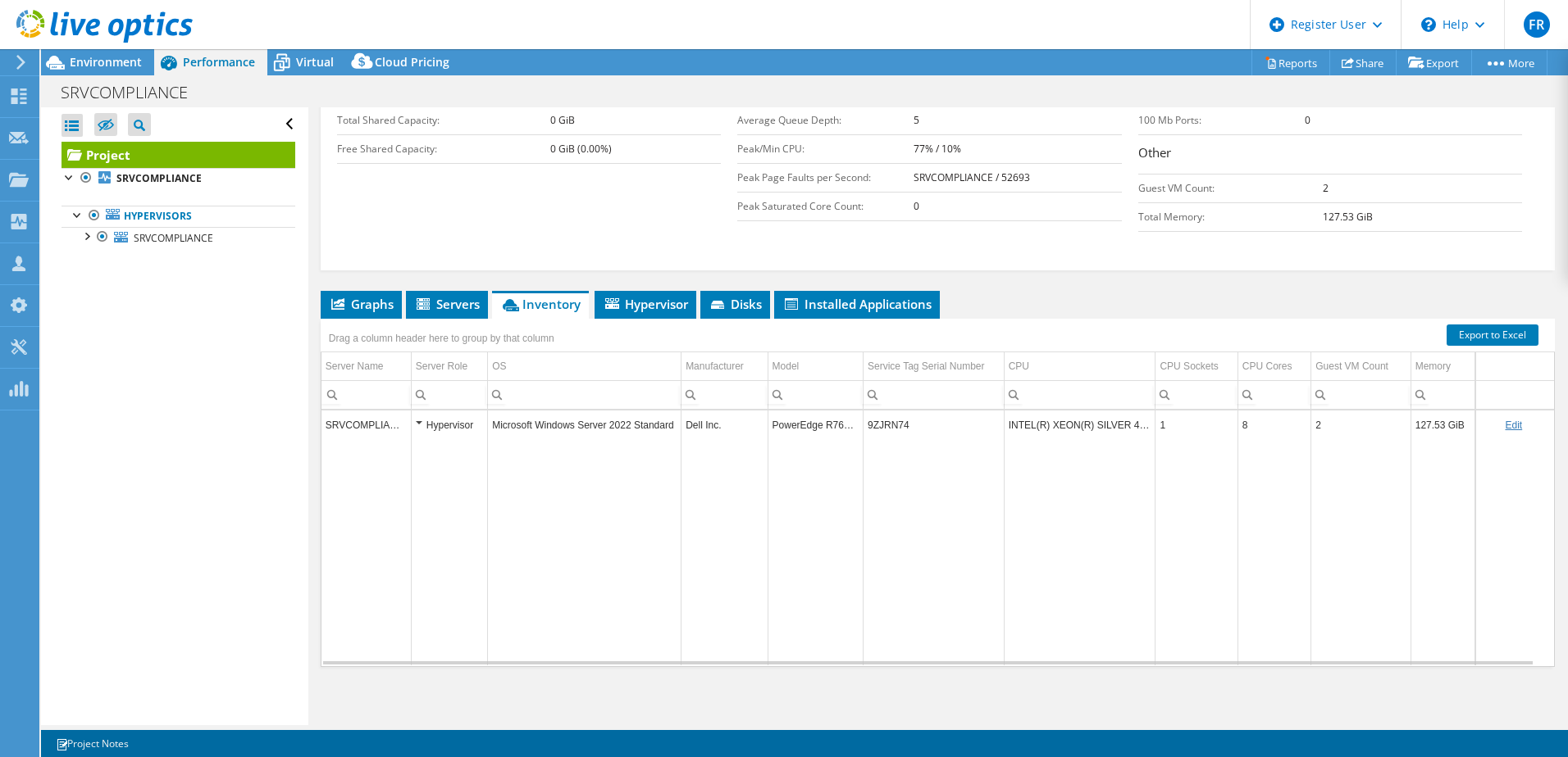
scroll to position [59, 0]
click at [93, 63] on span "Environment" at bounding box center [106, 62] width 72 height 16
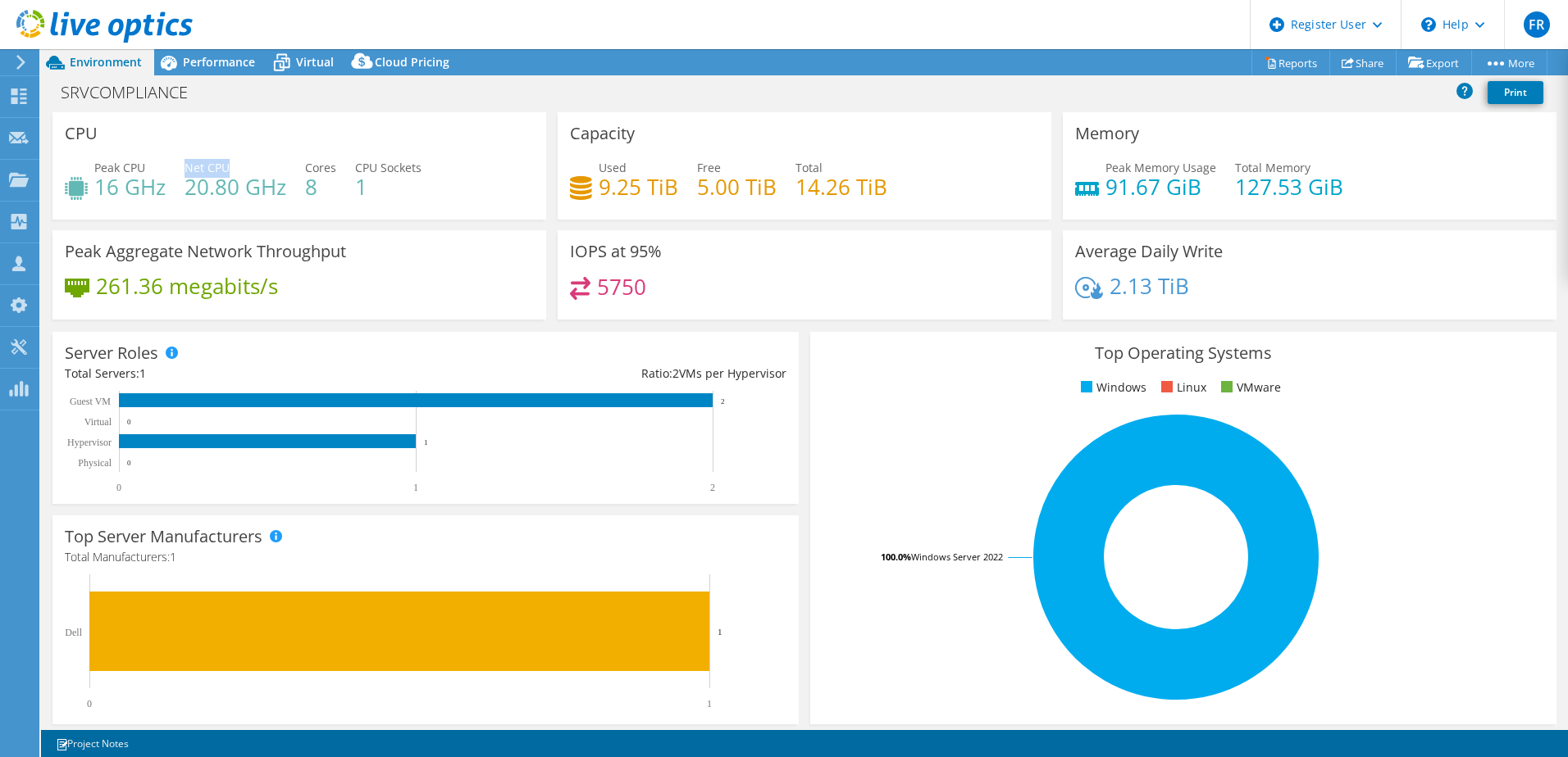
drag, startPoint x: 185, startPoint y: 162, endPoint x: 232, endPoint y: 168, distance: 47.4
click at [232, 168] on div "Net CPU 20.80 GHz" at bounding box center [235, 178] width 101 height 37
drag, startPoint x: 195, startPoint y: 189, endPoint x: 288, endPoint y: 192, distance: 93.0
click at [289, 192] on div "Peak CPU 16 GHz Net CPU 20.80 GHz Cores 8 CPU Sockets 1" at bounding box center [299, 186] width 469 height 53
click at [105, 205] on div "Peak CPU 16 GHz Net CPU 20.80 GHz Cores 8 CPU Sockets 1" at bounding box center [299, 186] width 469 height 53
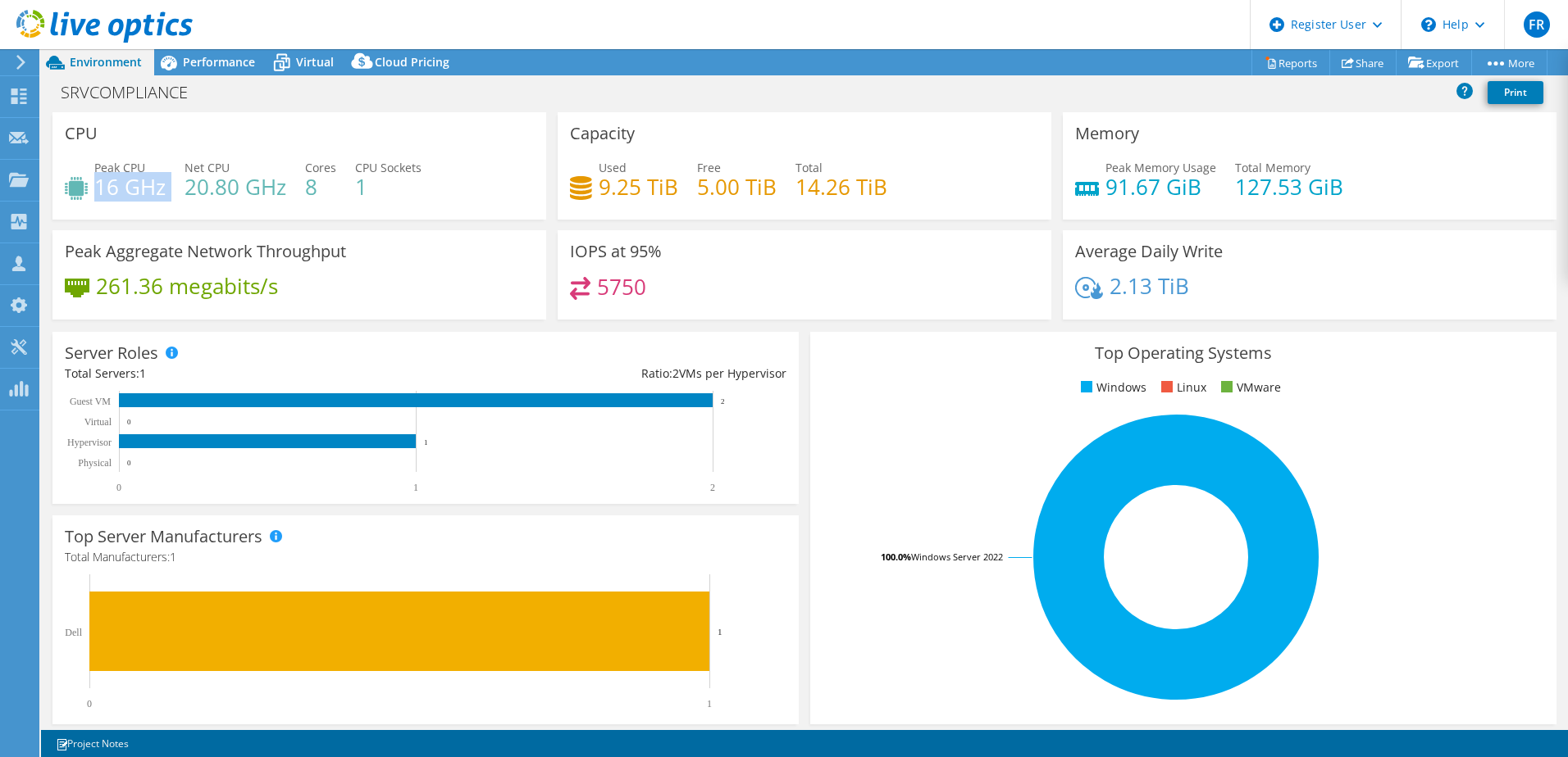
drag, startPoint x: 169, startPoint y: 184, endPoint x: 98, endPoint y: 183, distance: 71.0
click at [98, 183] on div "Peak CPU 16 GHz Net CPU 20.80 GHz Cores 8 CPU Sockets 1" at bounding box center [299, 186] width 469 height 53
click at [156, 187] on h4 "16 GHz" at bounding box center [130, 187] width 72 height 18
click at [173, 189] on div "Peak CPU 16 GHz Net CPU 20.80 GHz Cores 8 CPU Sockets 1" at bounding box center [299, 186] width 469 height 53
drag, startPoint x: 173, startPoint y: 188, endPoint x: 98, endPoint y: 192, distance: 75.1
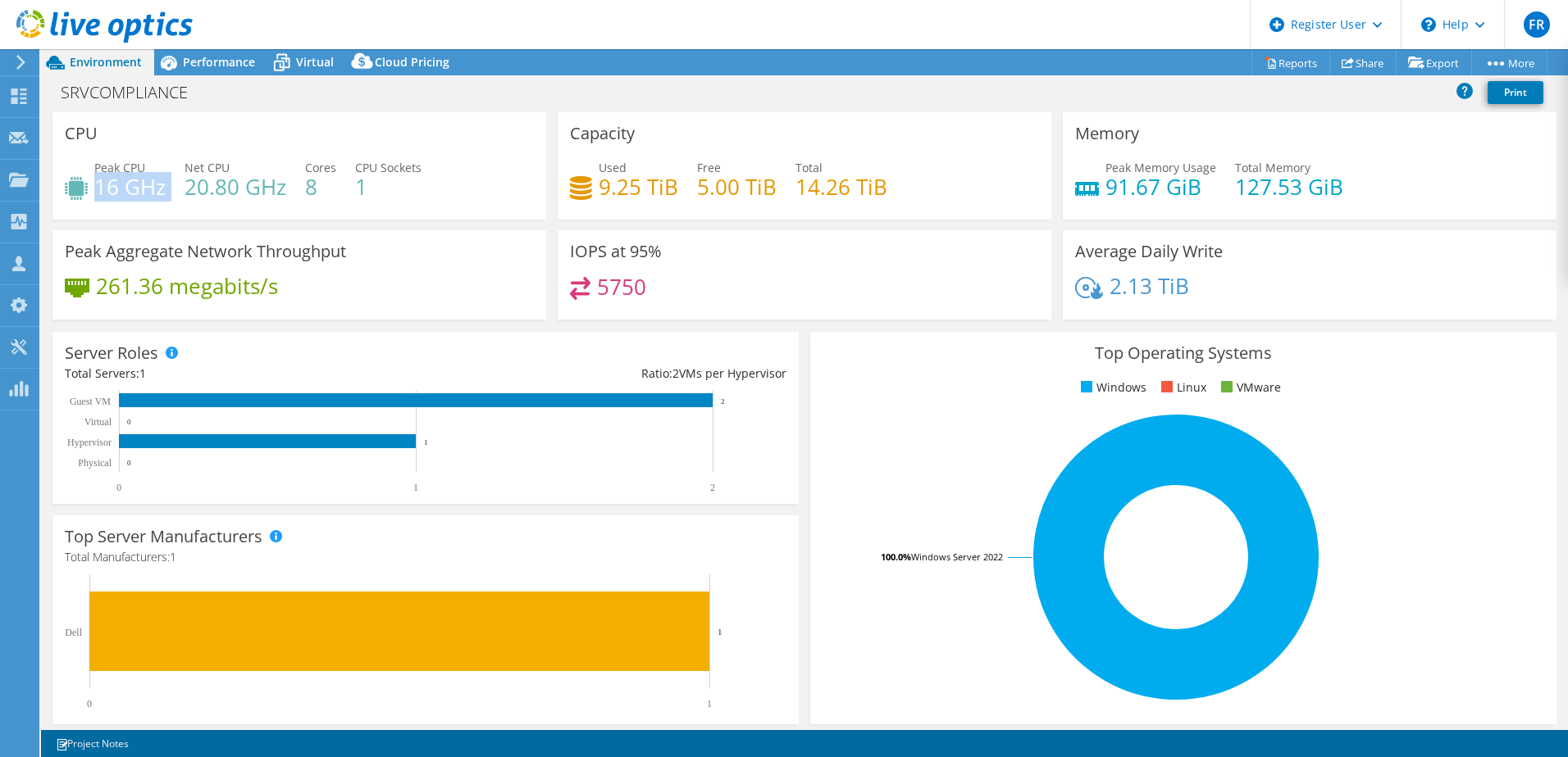
click at [98, 192] on div "Peak CPU 16 GHz Net CPU 20.80 GHz Cores 8 CPU Sockets 1" at bounding box center [299, 186] width 469 height 53
drag, startPoint x: 98, startPoint y: 192, endPoint x: 284, endPoint y: 189, distance: 186.0
click at [284, 189] on h4 "20.80 GHz" at bounding box center [235, 187] width 101 height 18
click at [211, 192] on h4 "20.80 GHz" at bounding box center [235, 187] width 101 height 18
drag, startPoint x: 183, startPoint y: 189, endPoint x: 285, endPoint y: 192, distance: 102.0
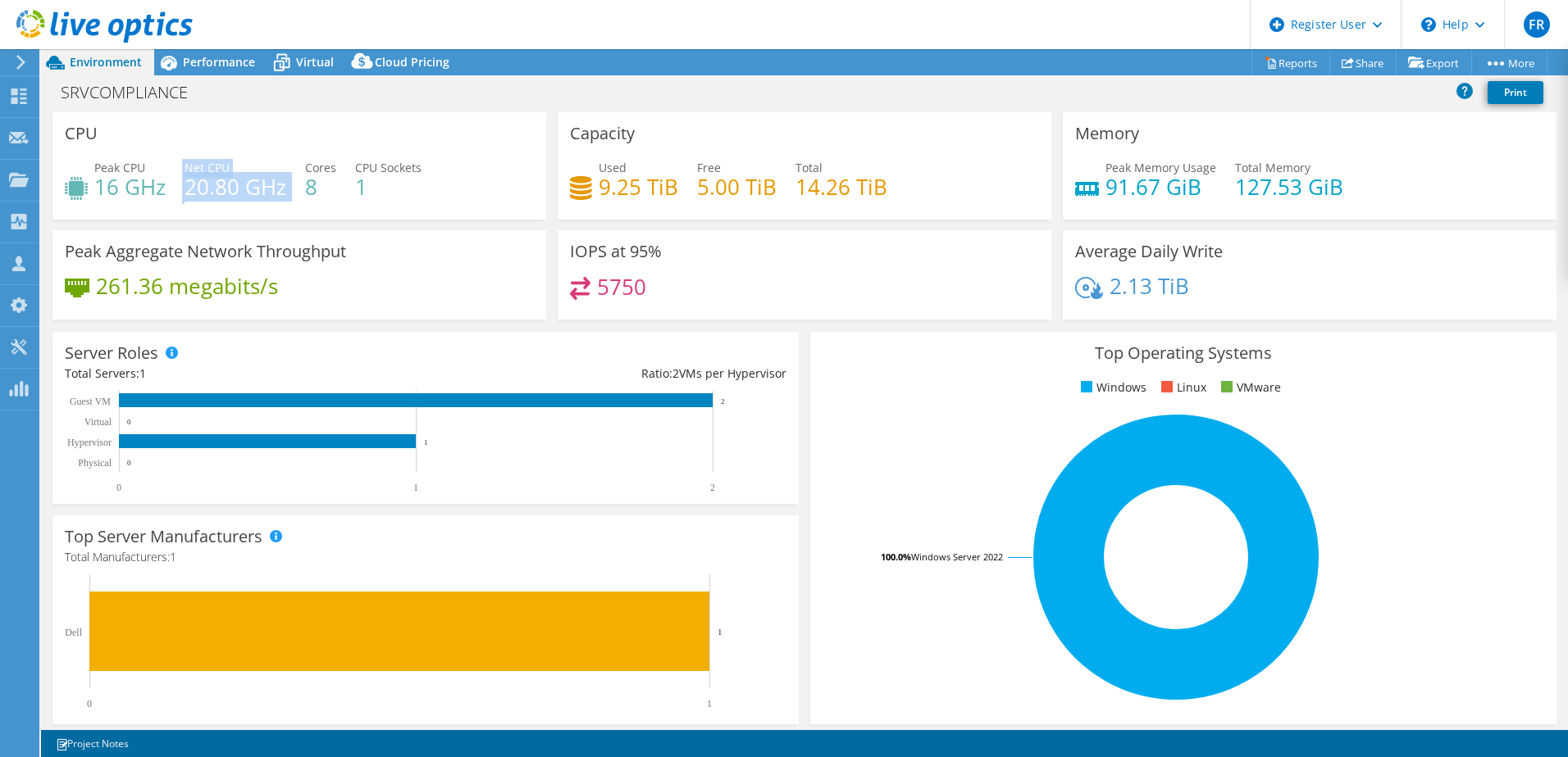
click at [285, 192] on div "Peak CPU 16 GHz Net CPU 20.80 GHz Cores 8 CPU Sockets 1" at bounding box center [299, 186] width 469 height 53
